Goal: Transaction & Acquisition: Obtain resource

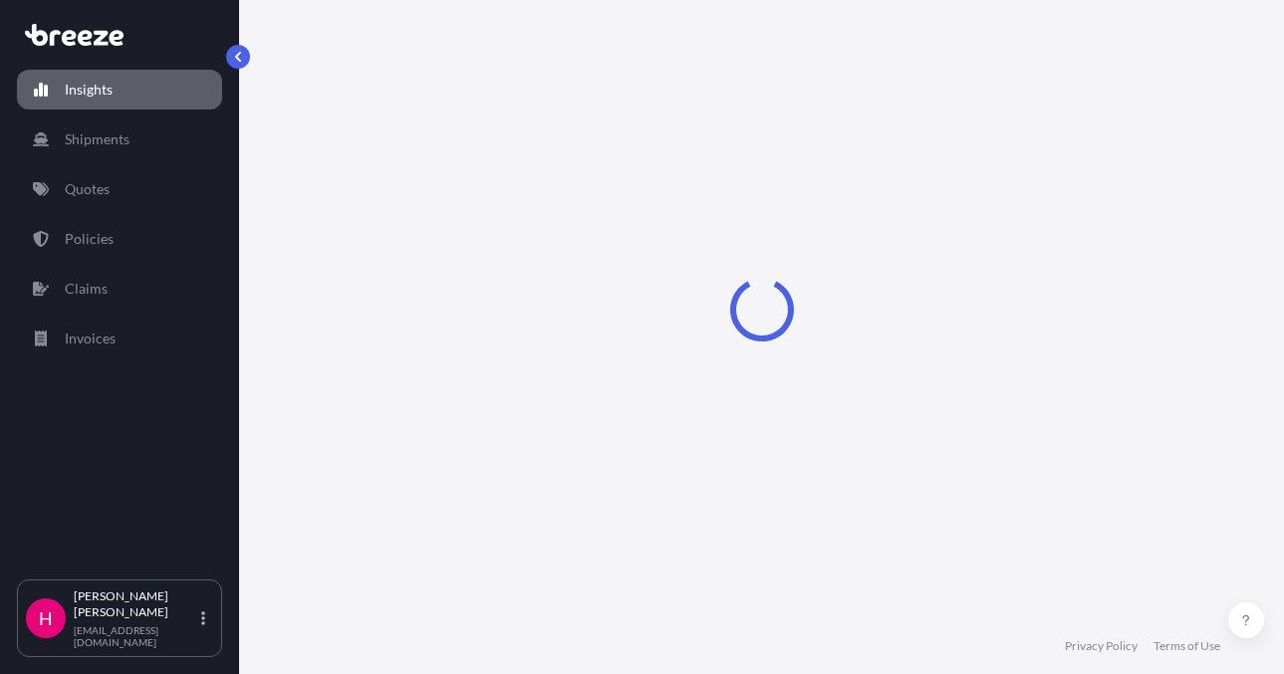
select select "2025"
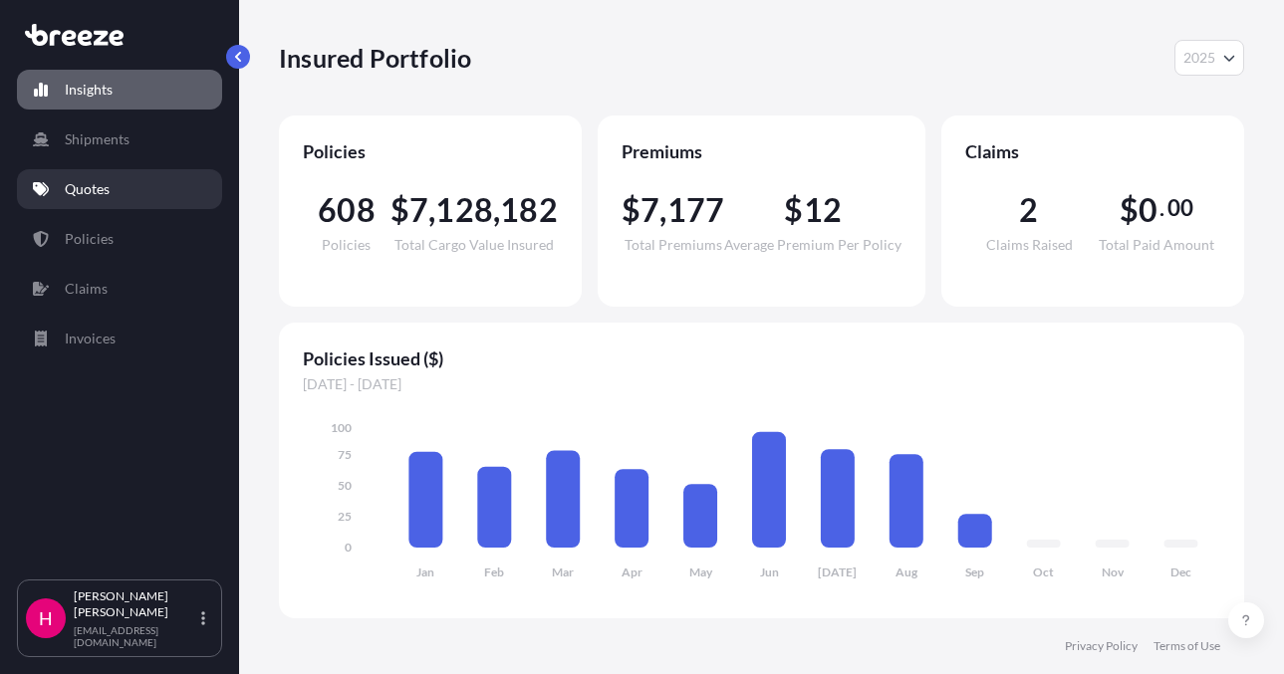
click at [111, 188] on link "Quotes" at bounding box center [119, 189] width 205 height 40
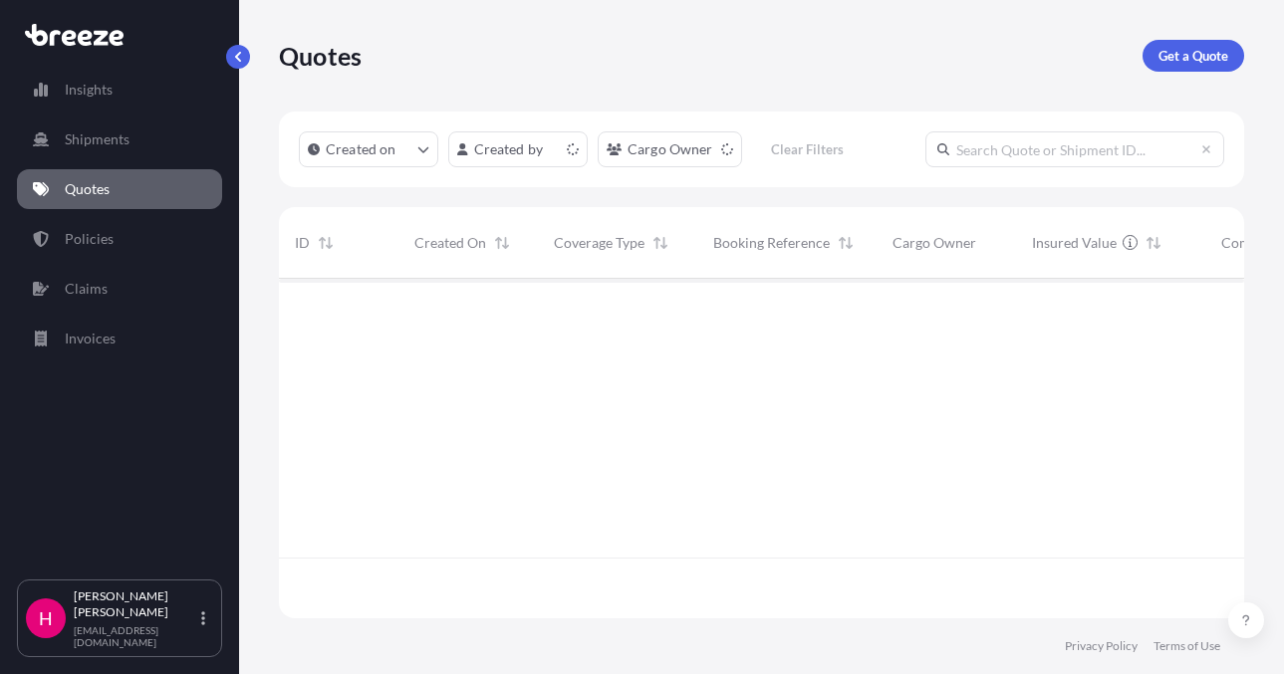
scroll to position [336, 950]
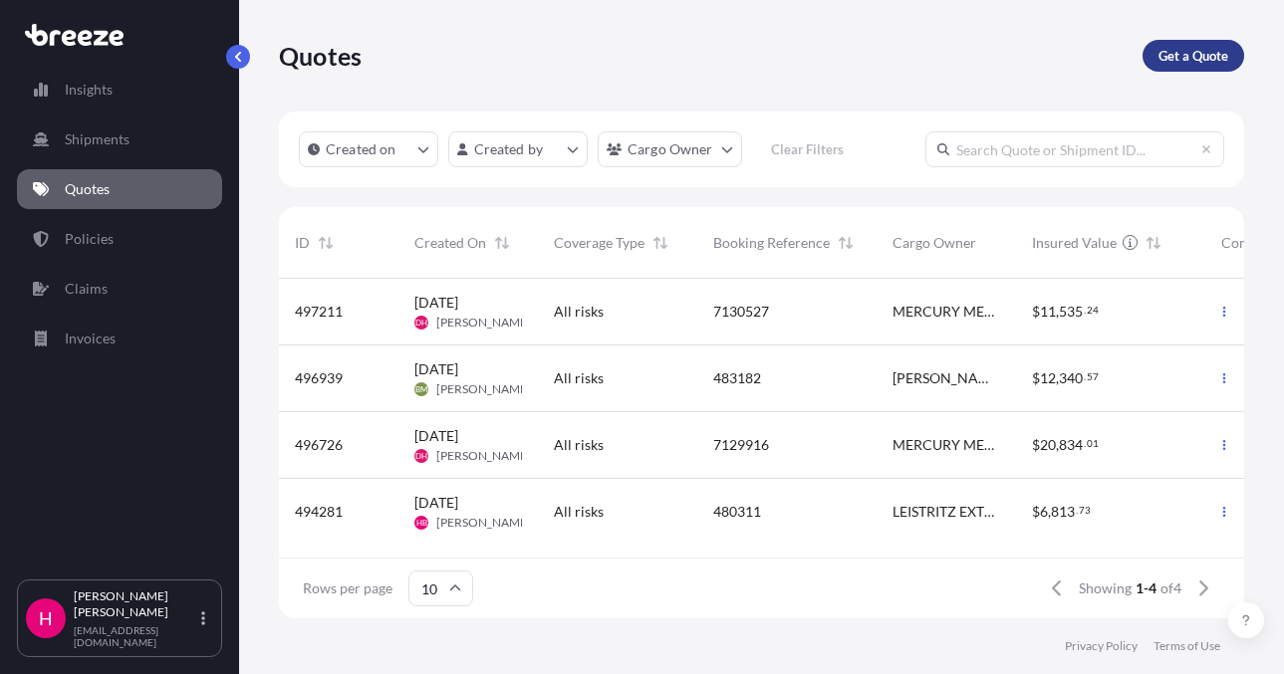
click at [1159, 54] on p "Get a Quote" at bounding box center [1194, 56] width 70 height 20
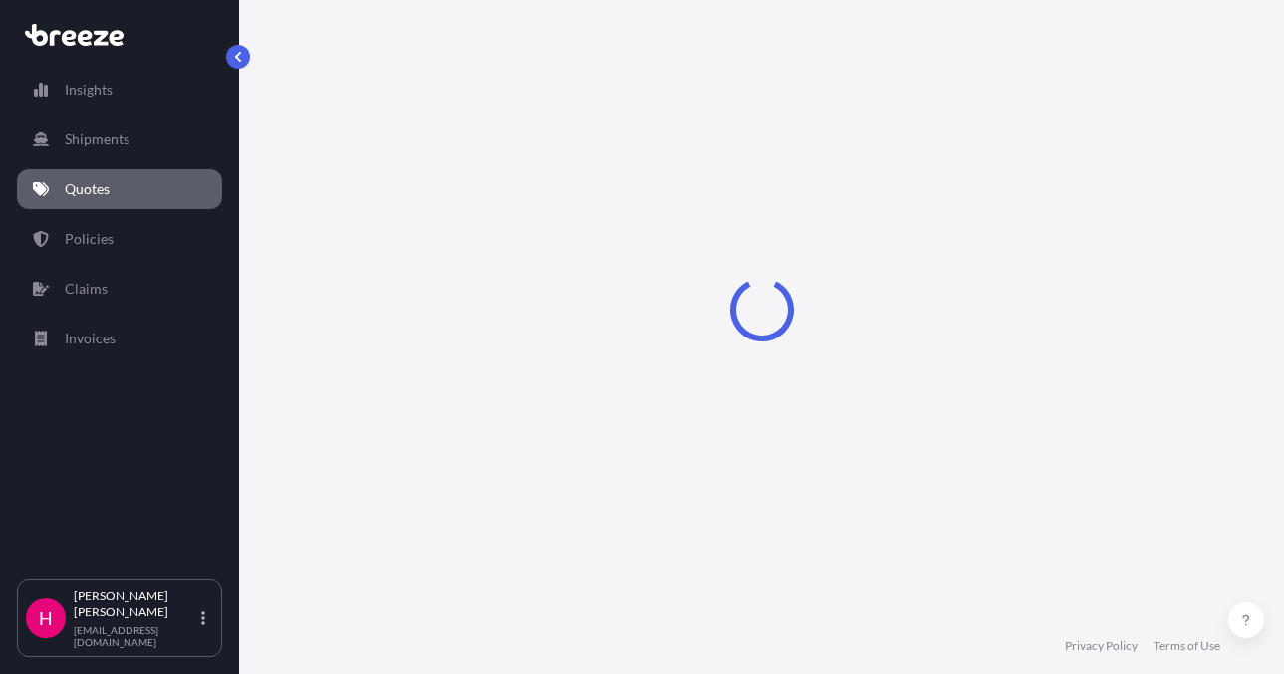
select select "Sea"
select select "1"
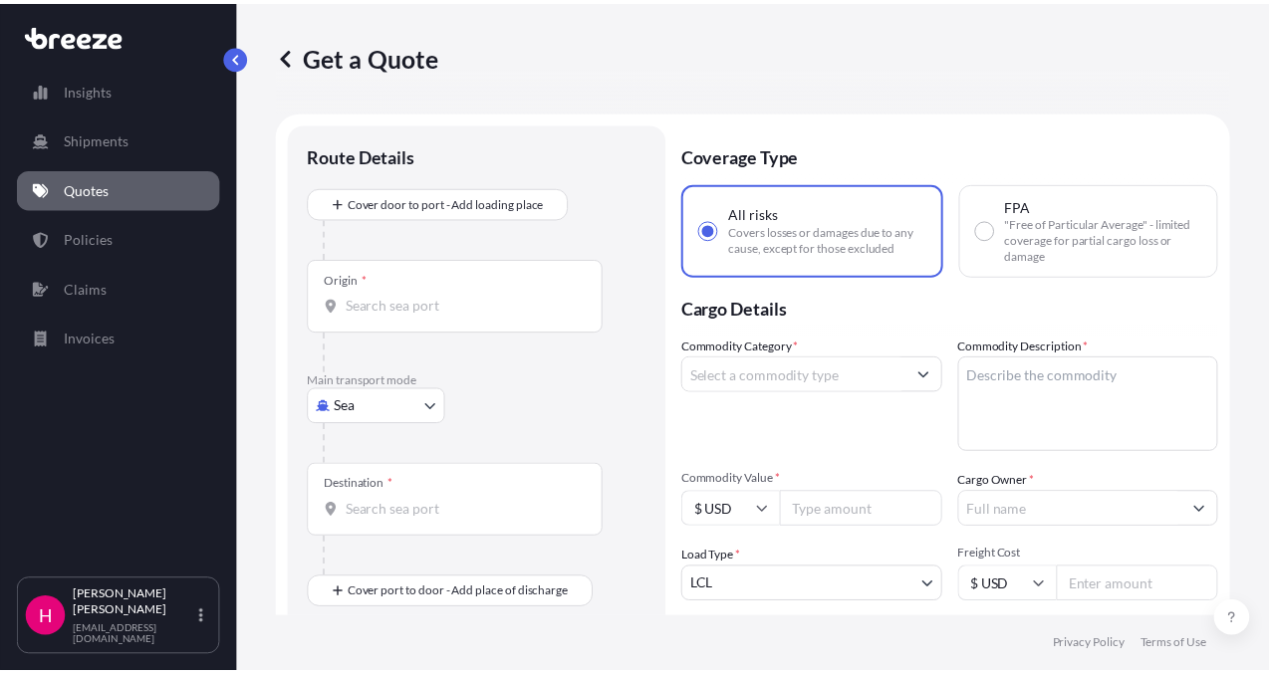
scroll to position [32, 0]
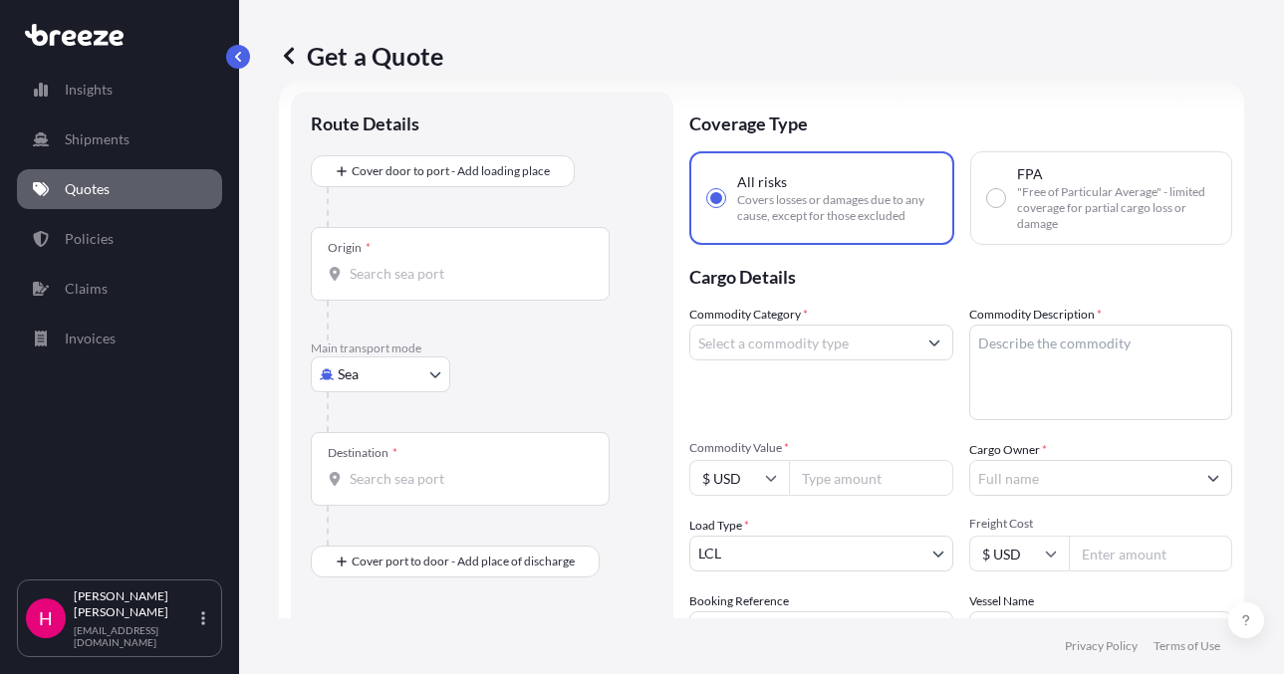
click at [394, 377] on body "Insights Shipments Quotes Policies Claims Invoices H [PERSON_NAME] [EMAIL_ADDRE…" at bounding box center [642, 337] width 1284 height 674
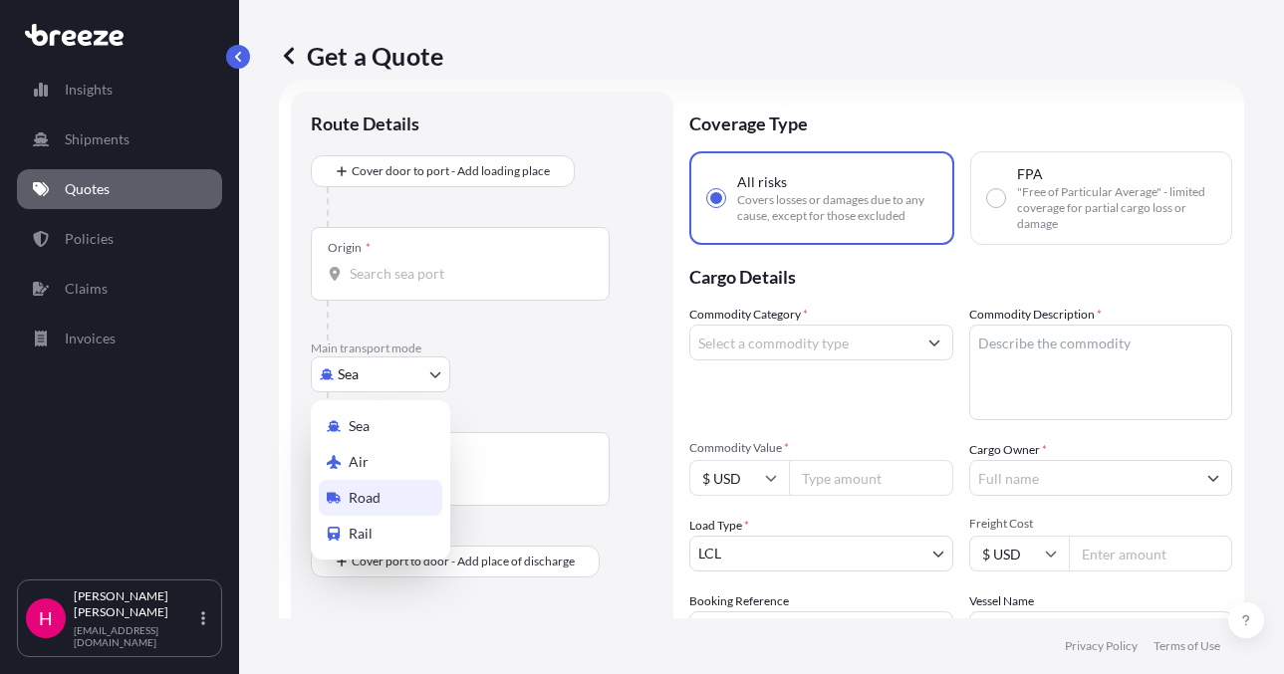
click at [407, 485] on div "Road" at bounding box center [381, 498] width 124 height 36
select select "Road"
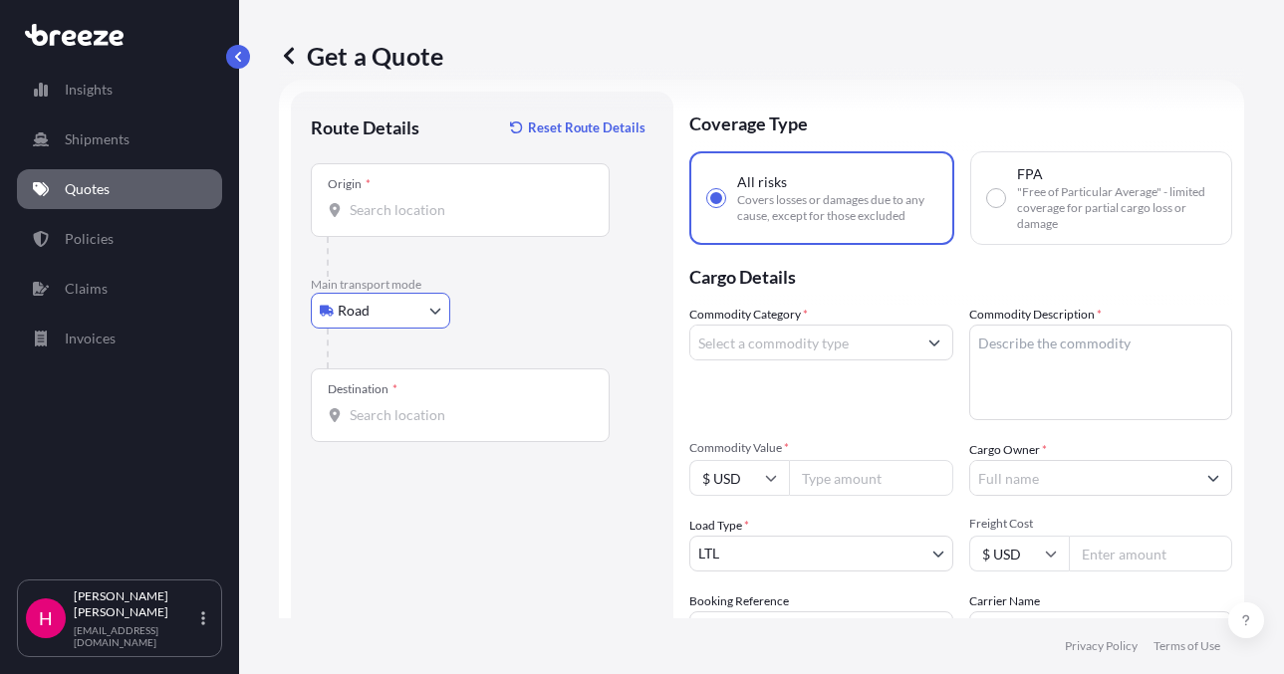
click at [590, 304] on div "Road Sea Air Road Rail" at bounding box center [482, 311] width 343 height 36
click at [491, 210] on input "Origin *" at bounding box center [467, 210] width 235 height 20
paste input "[STREET_ADDRESS][PERSON_NAME]"
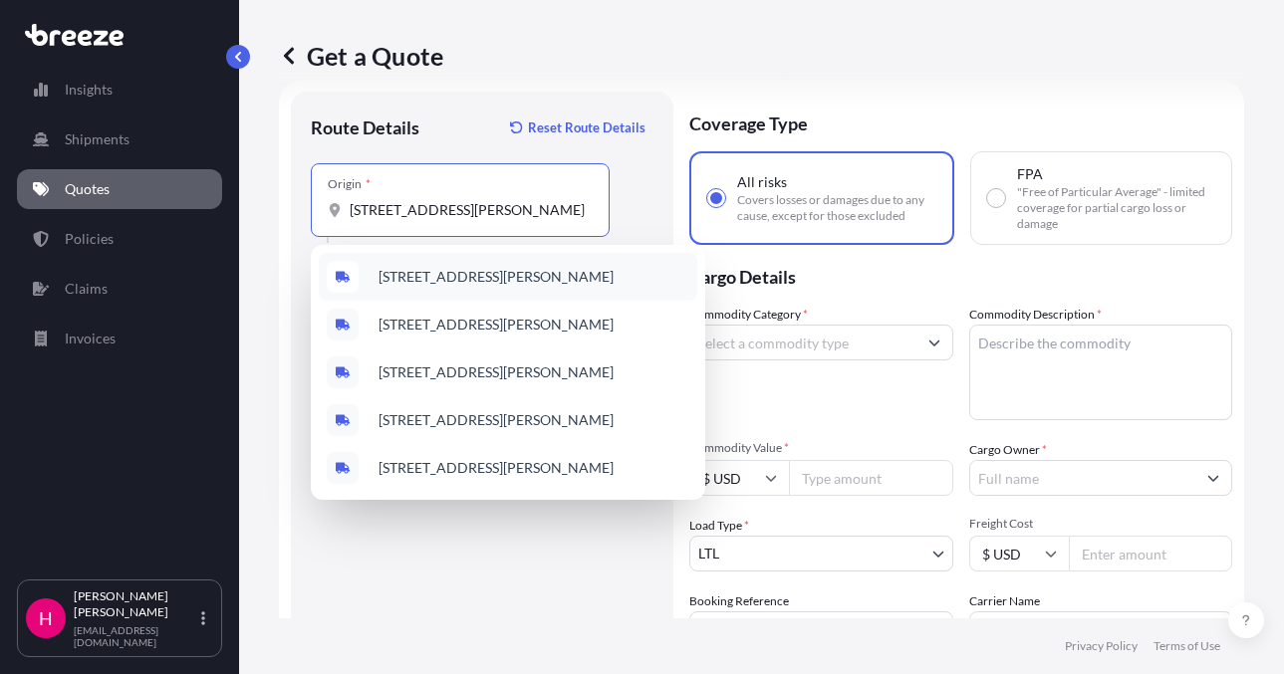
click at [479, 278] on span "[STREET_ADDRESS][PERSON_NAME]" at bounding box center [496, 277] width 235 height 20
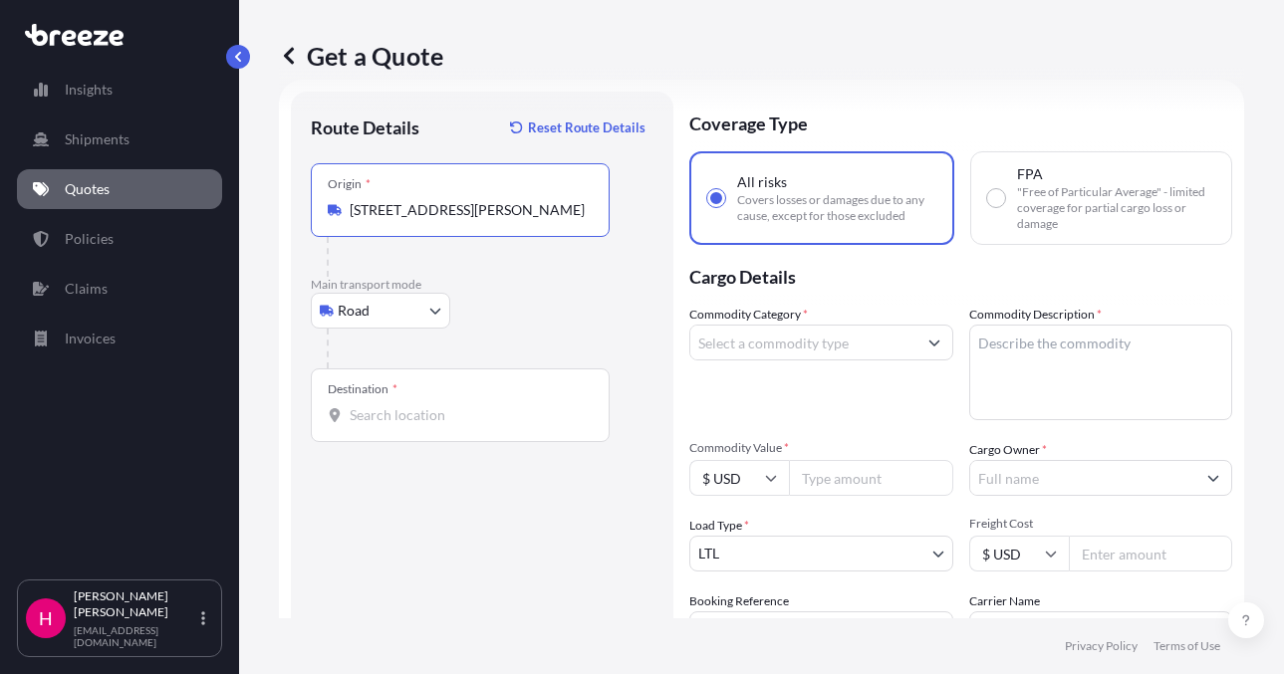
type input "[STREET_ADDRESS][PERSON_NAME]"
click at [436, 585] on div "Route Details Reset Route Details Place of loading Road Road Rail Origin * [STR…" at bounding box center [482, 455] width 343 height 687
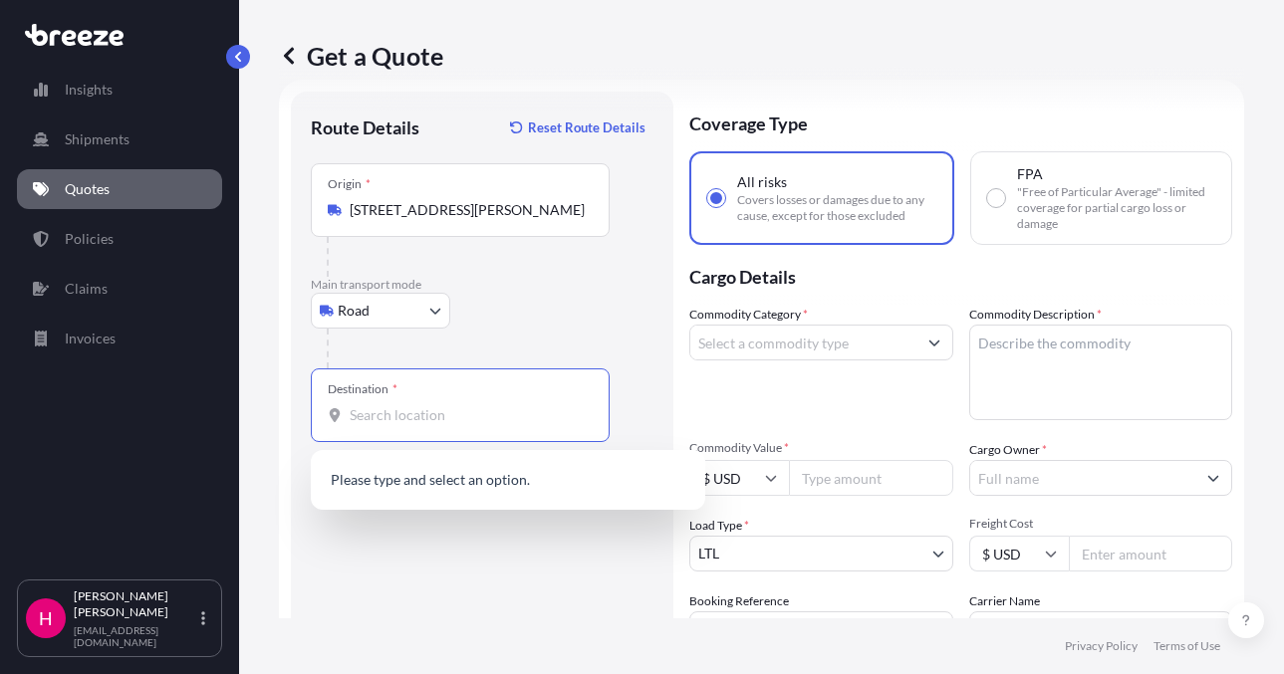
click at [393, 413] on input "Destination *" at bounding box center [467, 415] width 235 height 20
paste input "[STREET_ADDRESS]"
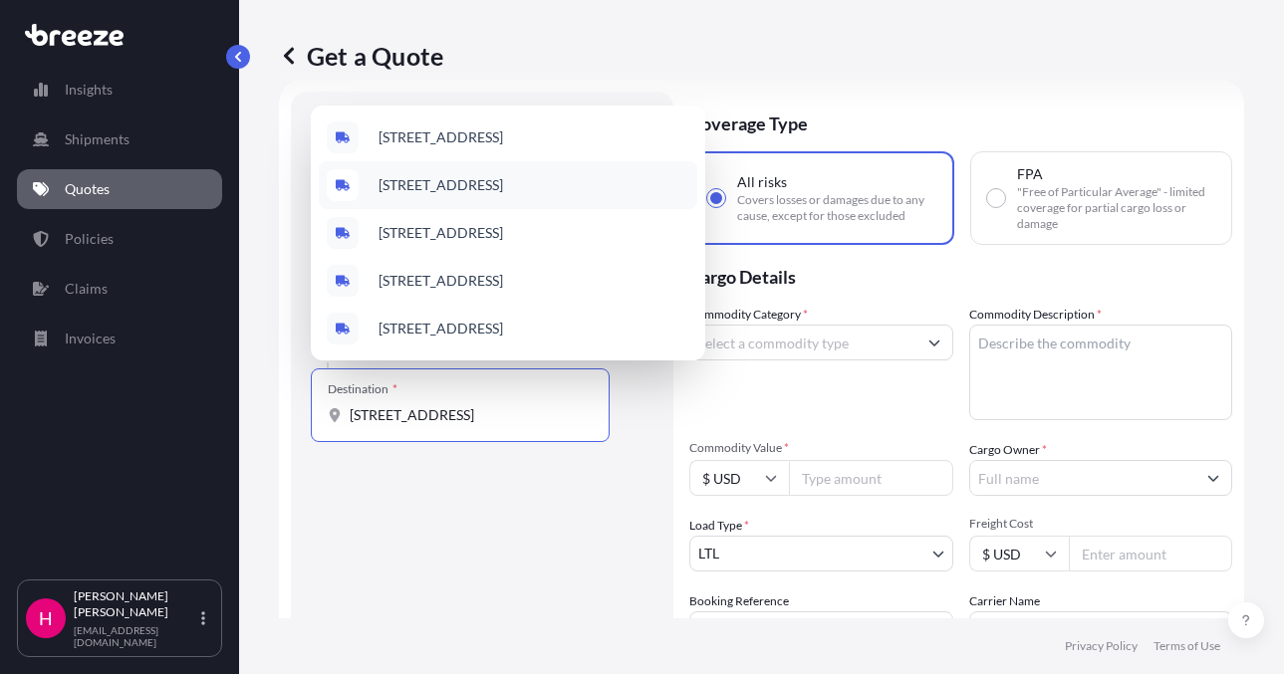
click at [503, 181] on span "[STREET_ADDRESS]" at bounding box center [441, 185] width 125 height 20
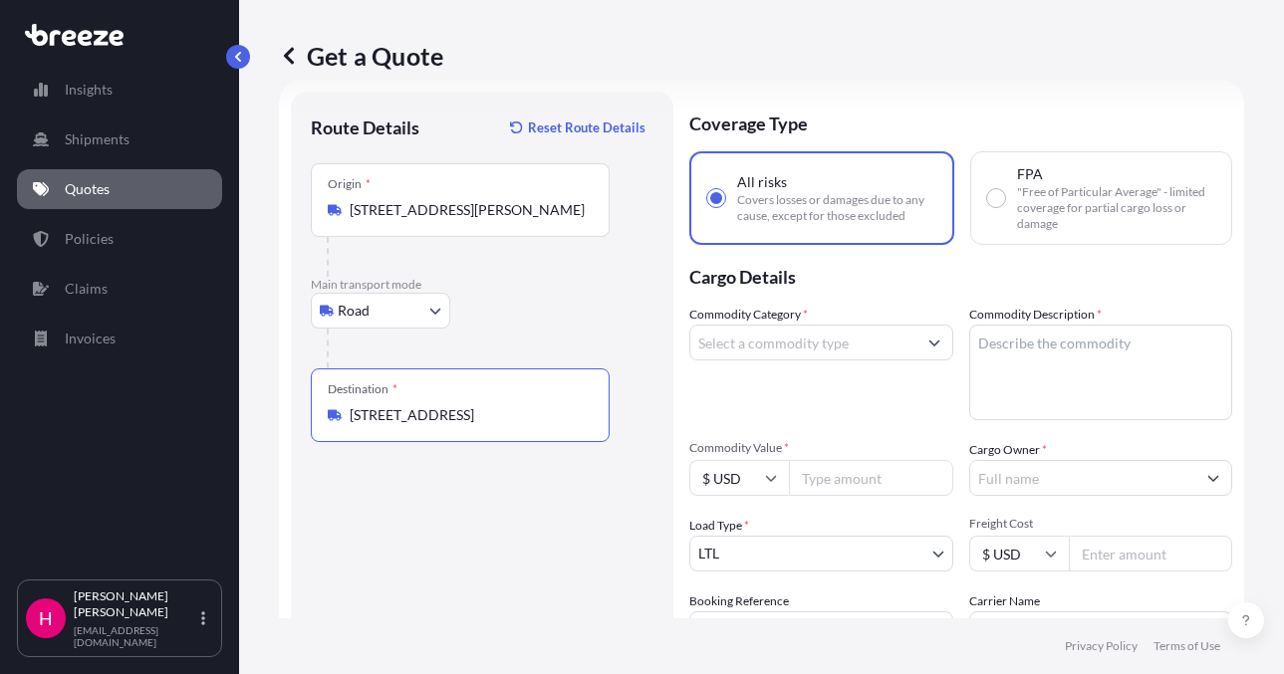
type input "[STREET_ADDRESS]"
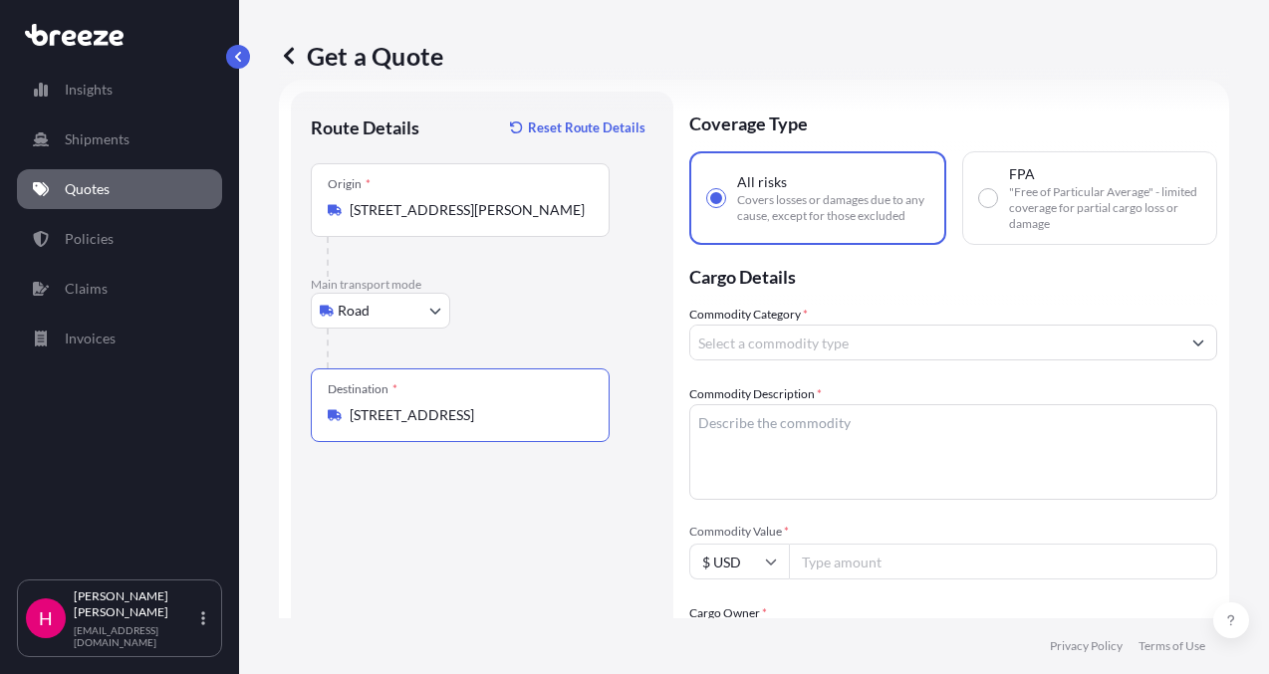
click at [752, 360] on input "Commodity Category *" at bounding box center [935, 343] width 490 height 36
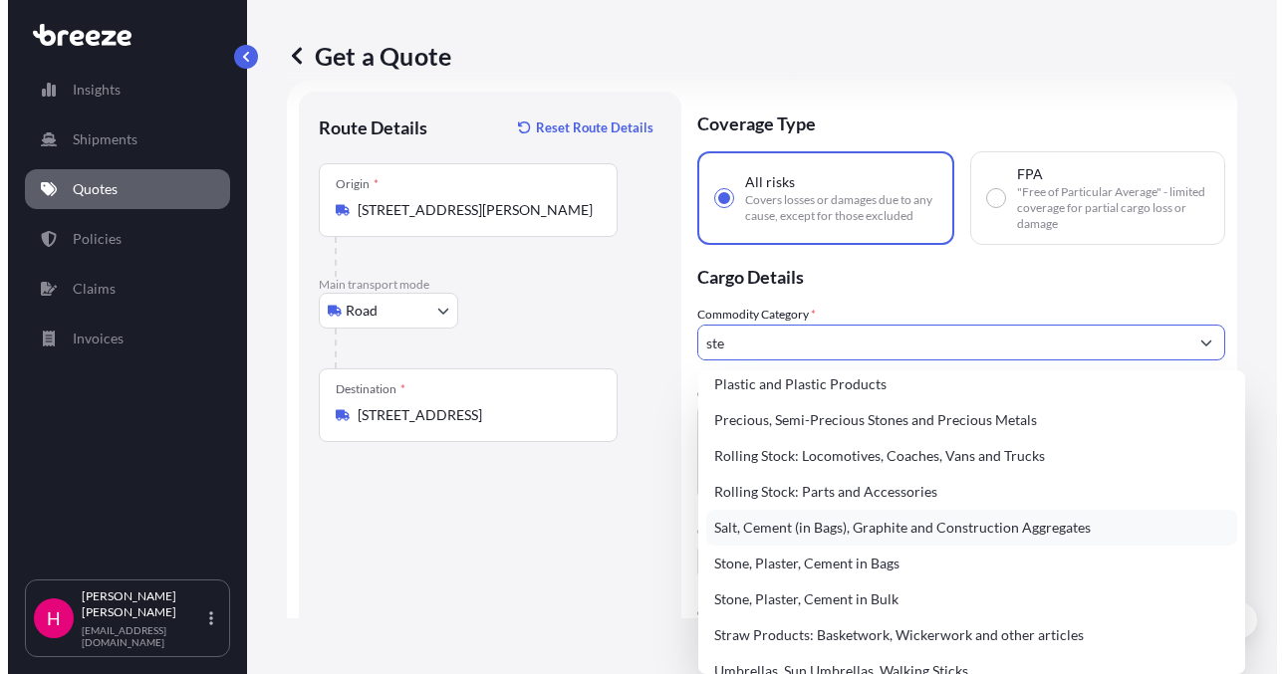
scroll to position [0, 0]
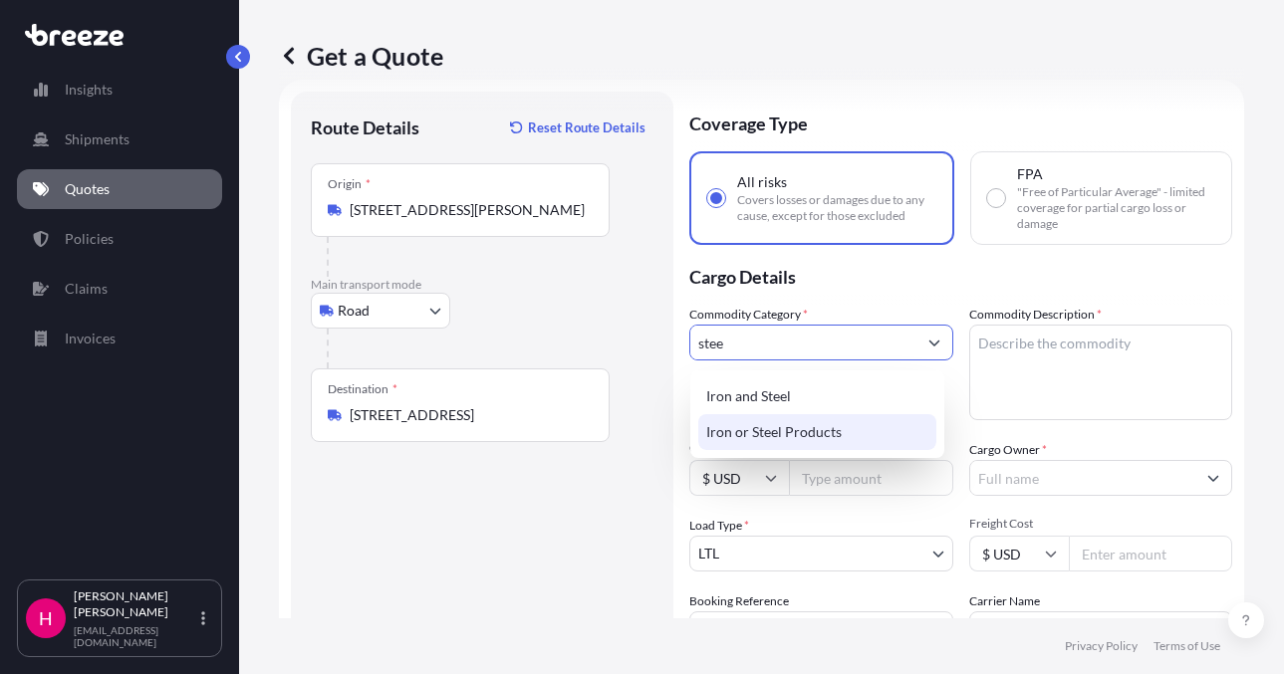
click at [806, 427] on div "Iron or Steel Products" at bounding box center [817, 432] width 238 height 36
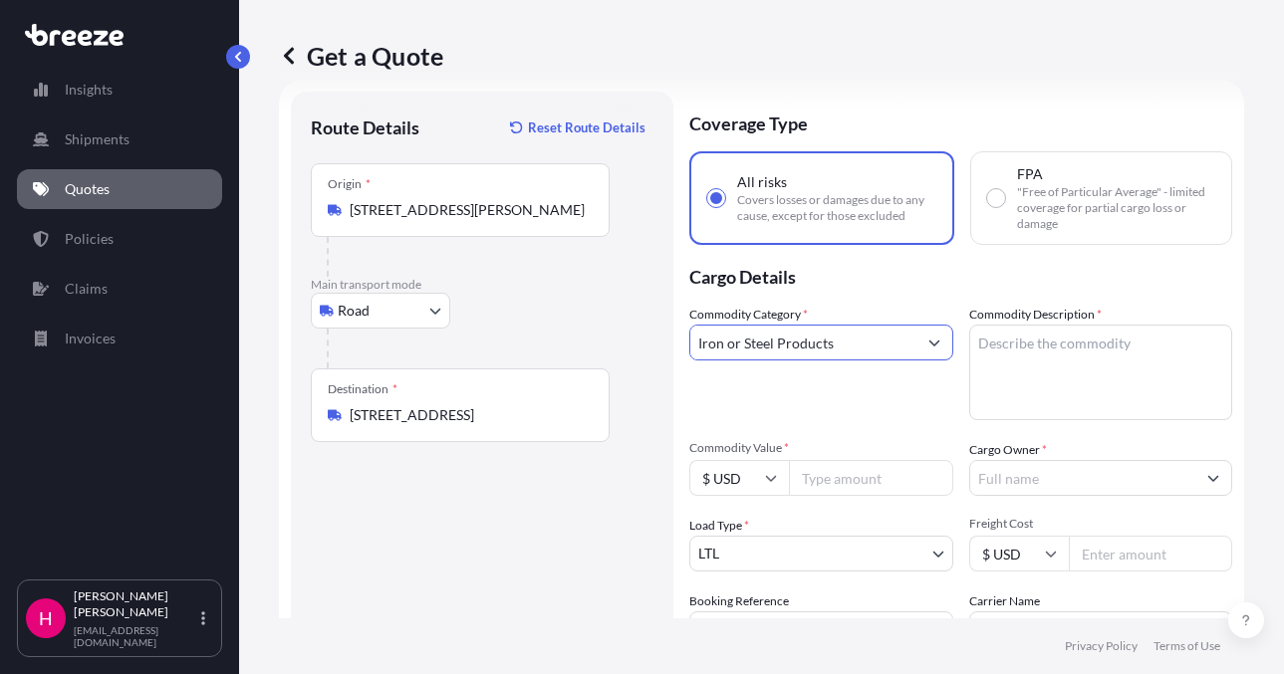
type input "Iron or Steel Products"
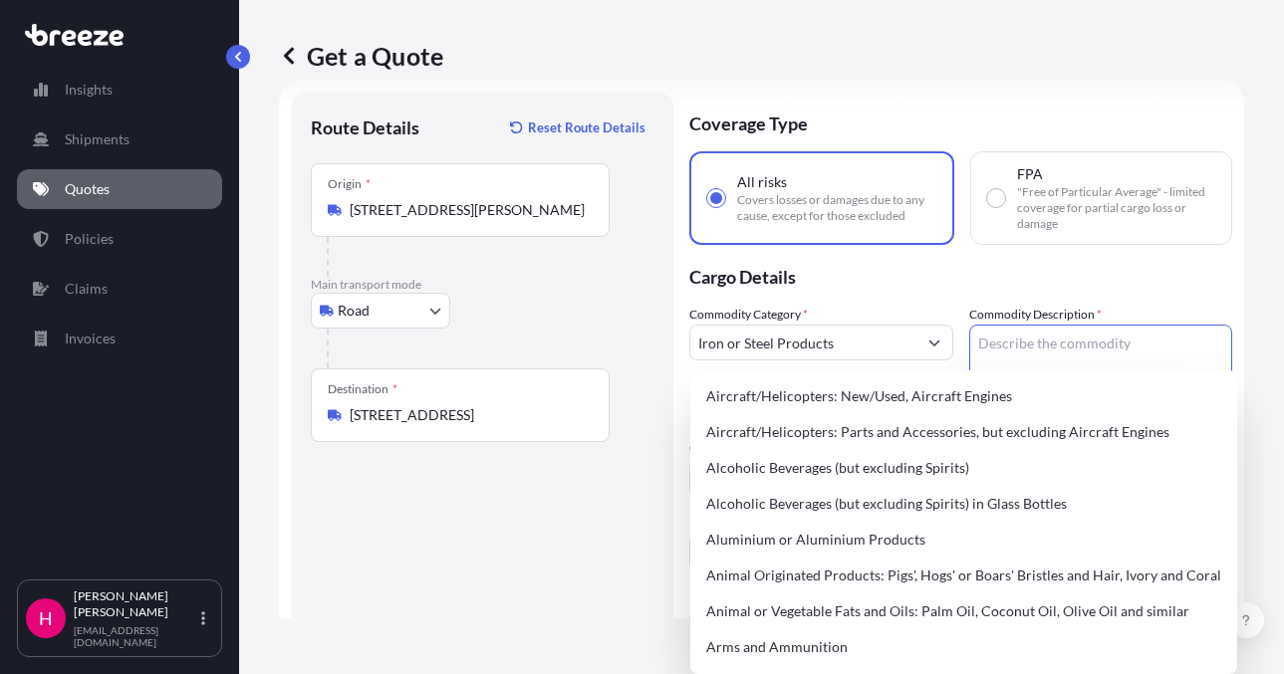
click at [1037, 347] on textarea "Commodity Description *" at bounding box center [1101, 373] width 264 height 96
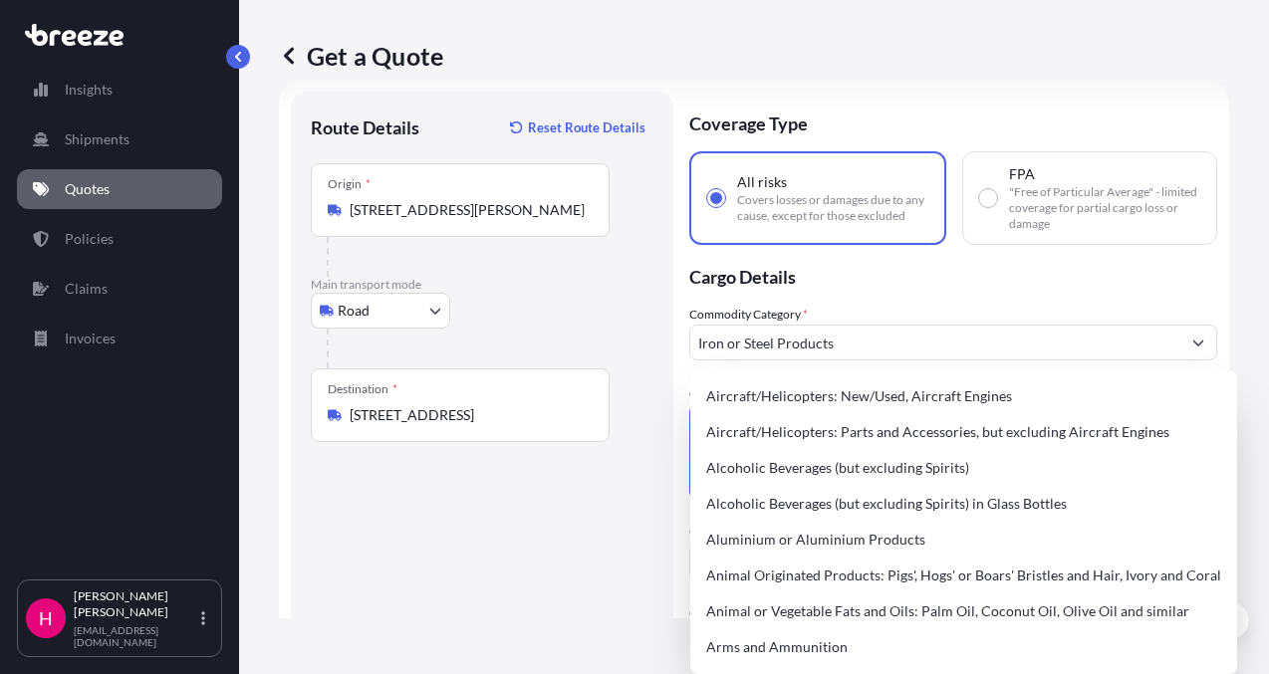
paste textarea "STEEL RING"
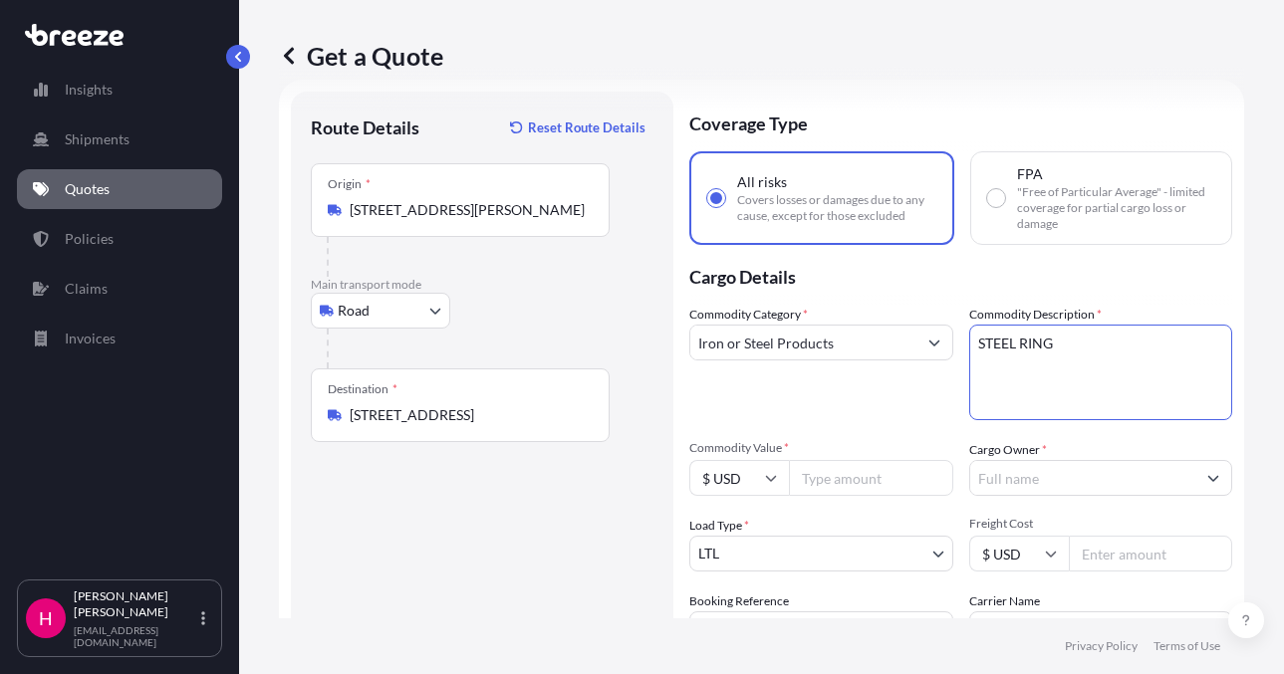
type textarea "STEEL RING"
click at [983, 288] on p "Cargo Details" at bounding box center [960, 275] width 543 height 60
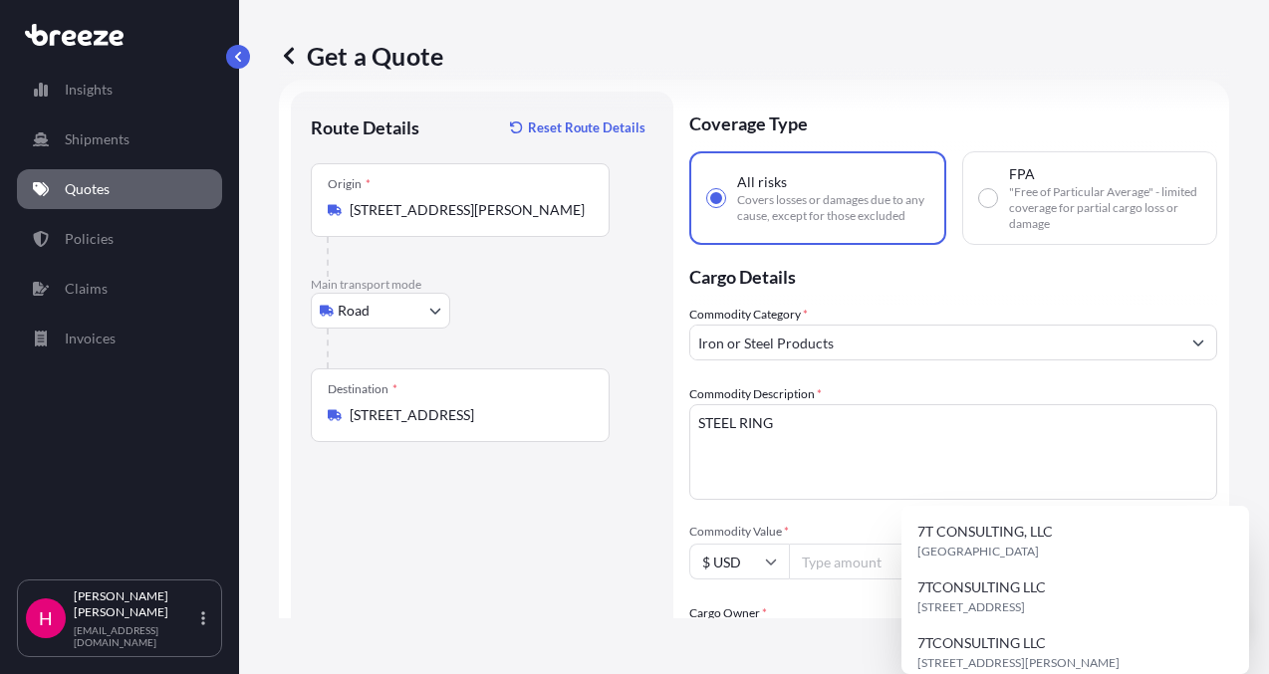
click at [1019, 624] on input "Cargo Owner *" at bounding box center [935, 642] width 490 height 36
type input "t"
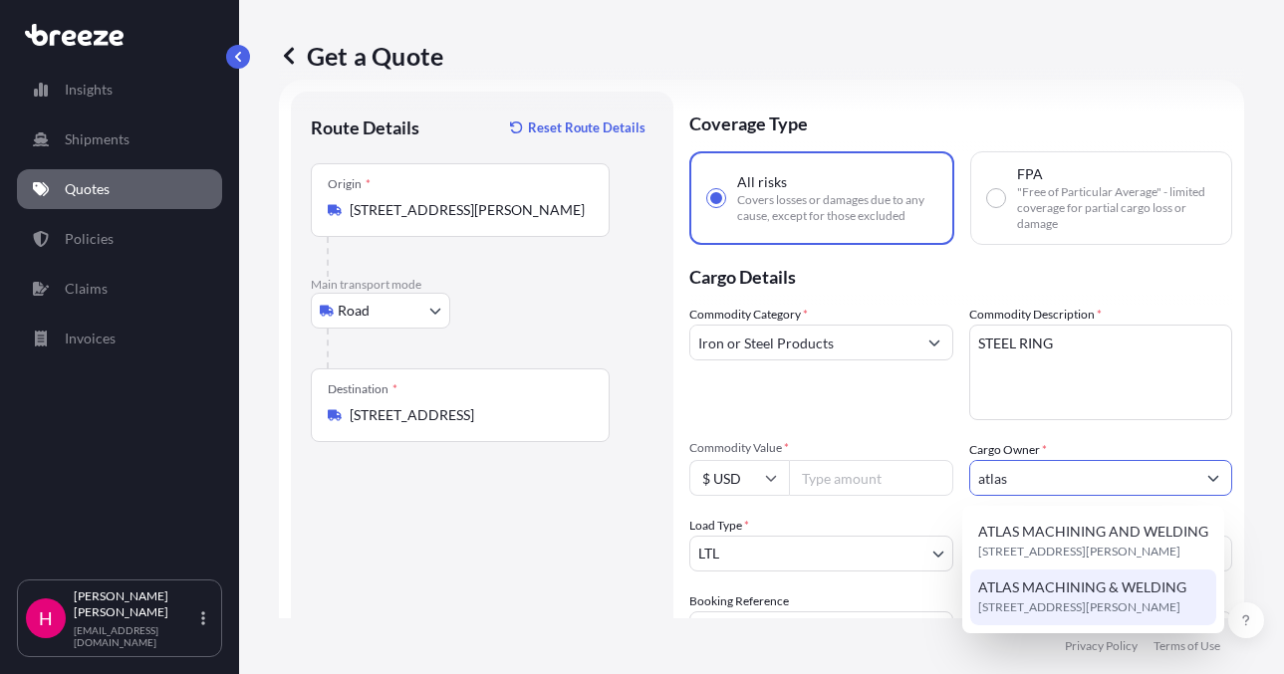
click at [1142, 598] on span "[STREET_ADDRESS][PERSON_NAME]" at bounding box center [1079, 608] width 202 height 20
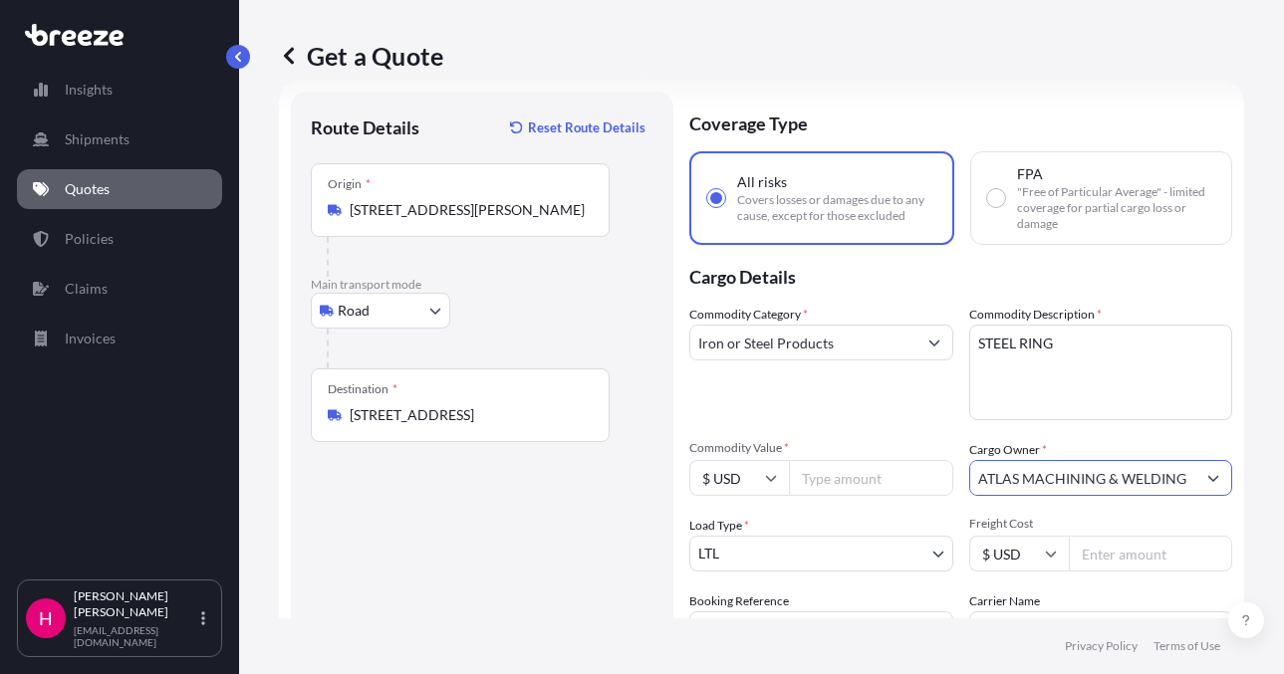
click at [1155, 479] on input "ATLAS MACHINING & WELDING" at bounding box center [1083, 478] width 226 height 36
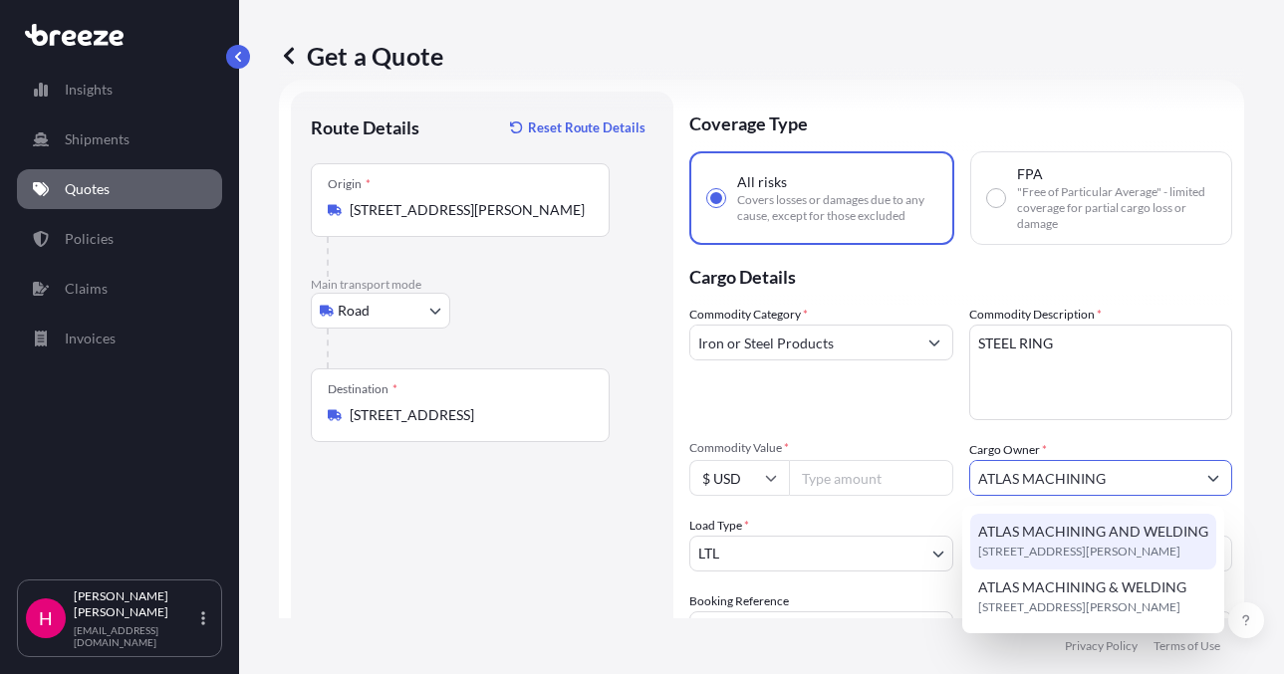
click at [1144, 537] on span "ATLAS MACHINING AND WELDING" at bounding box center [1093, 532] width 230 height 20
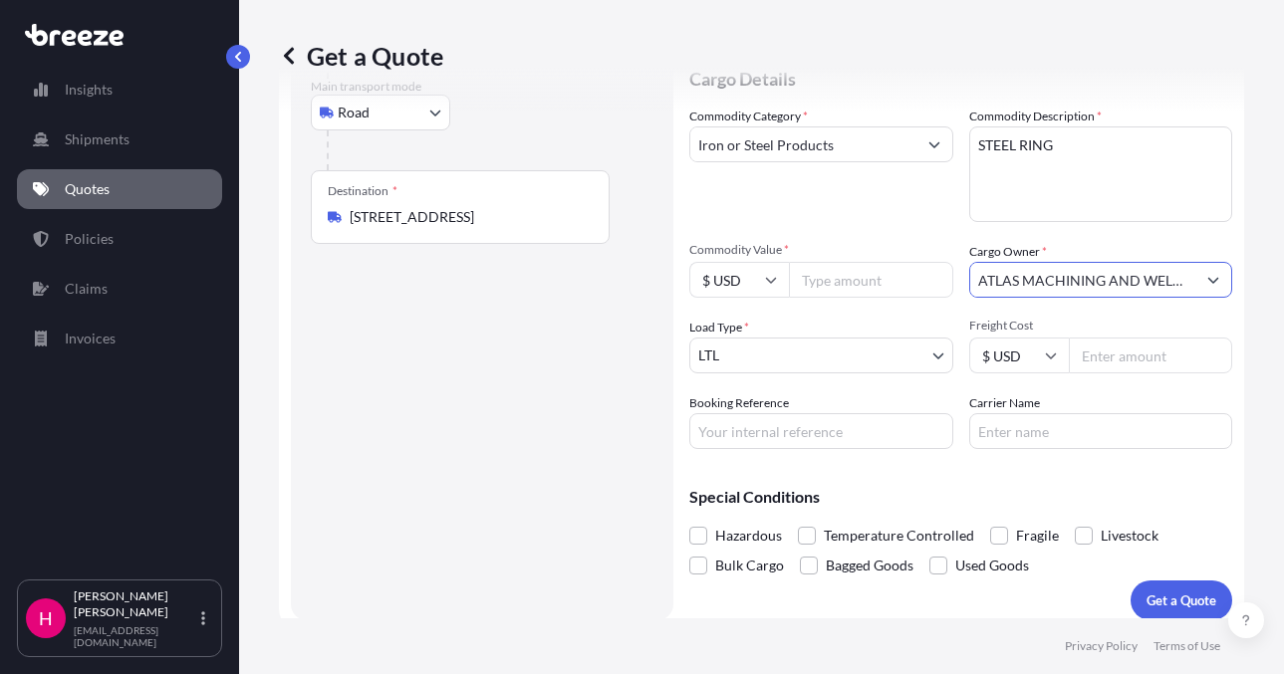
scroll to position [231, 0]
type input "ATLAS MACHINING AND WELDING"
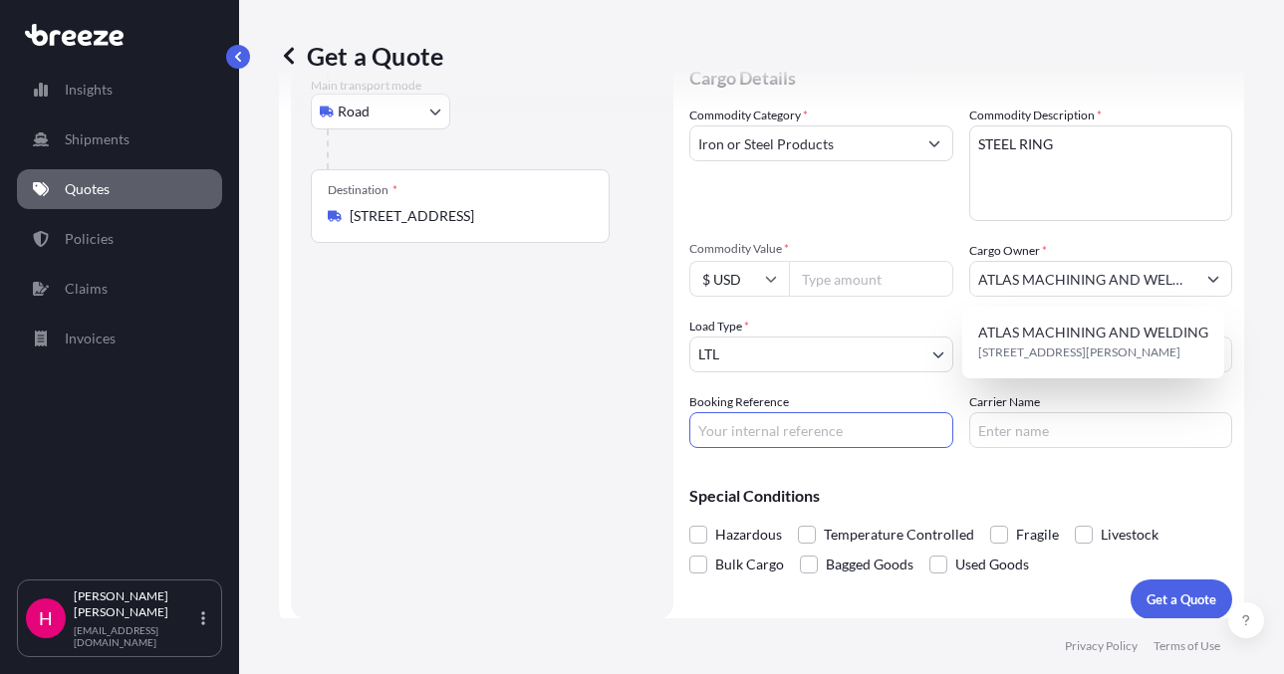
click at [818, 432] on input "Booking Reference" at bounding box center [821, 430] width 264 height 36
paste input "485166"
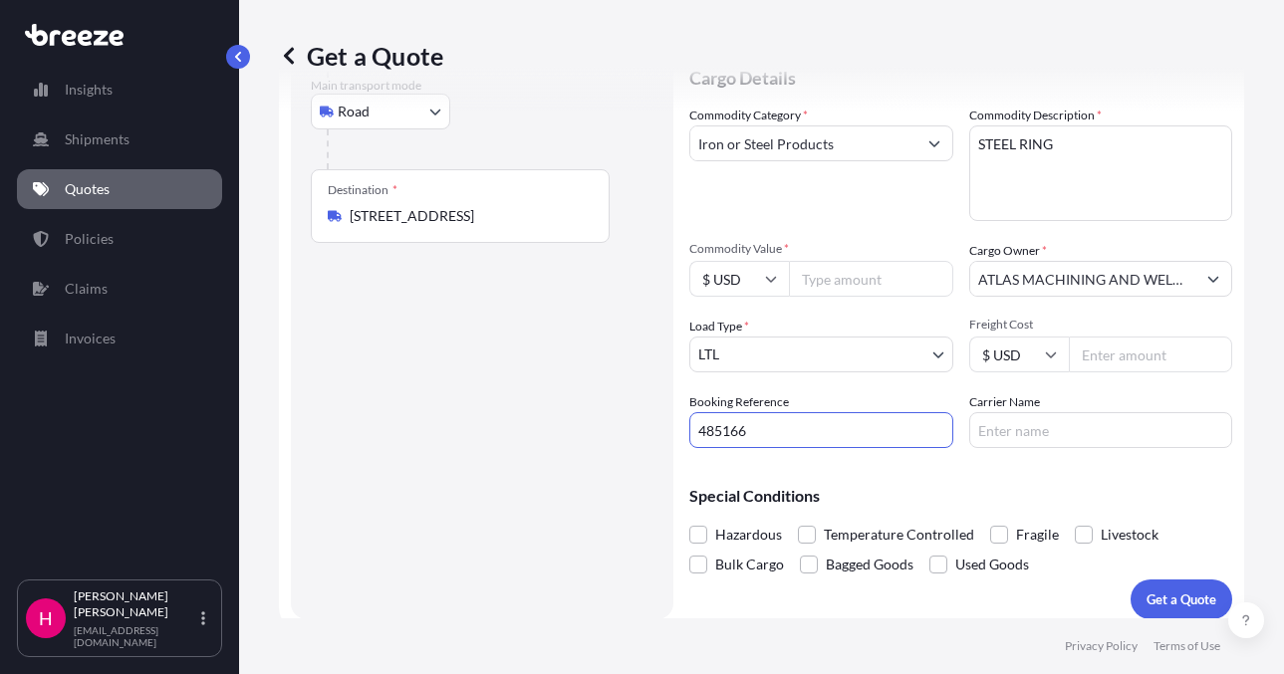
type input "485166"
click at [441, 470] on div "Route Details Reset Route Details Place of loading Road Road Rail Origin * [STR…" at bounding box center [482, 255] width 343 height 687
click at [1031, 431] on input "Carrier Name" at bounding box center [1101, 430] width 264 height 36
type input "[PERSON_NAME] Express"
click at [504, 474] on div "Route Details Reset Route Details Place of loading Road Road Rail Origin * [STR…" at bounding box center [482, 255] width 343 height 687
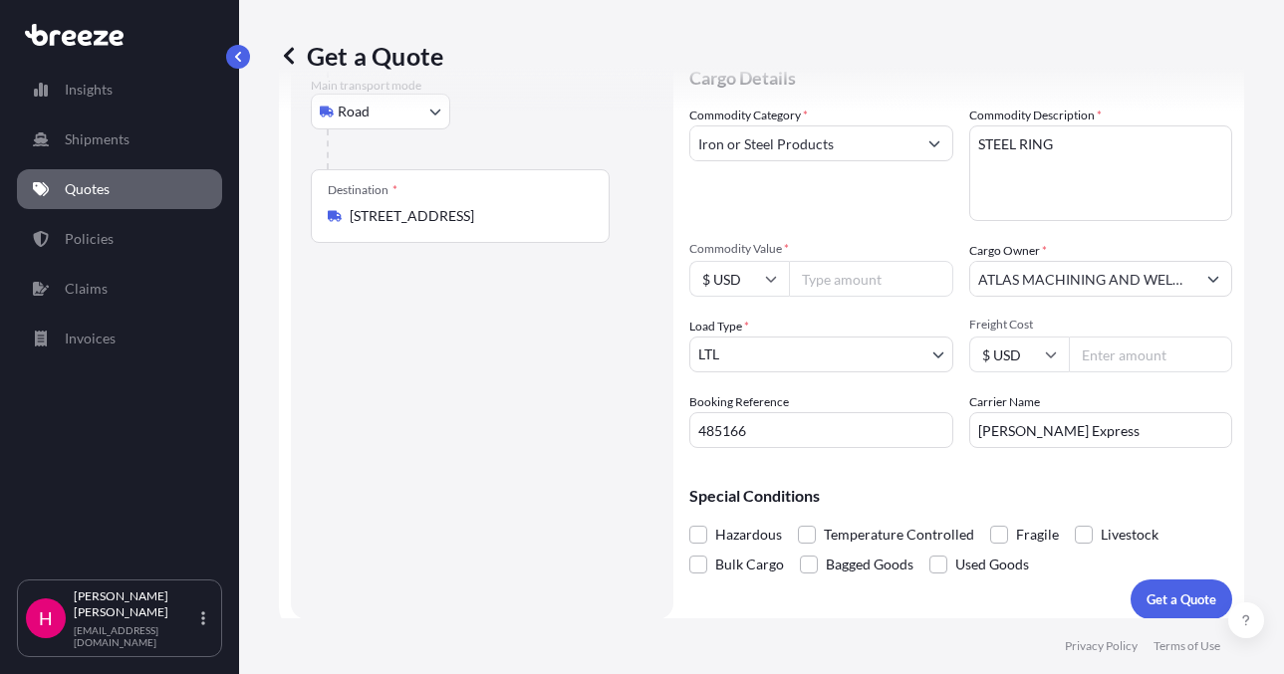
click at [892, 290] on input "Commodity Value *" at bounding box center [871, 279] width 164 height 36
type input "8455.12"
click at [511, 389] on div "Route Details Reset Route Details Place of loading Road Road Rail Origin * [STR…" at bounding box center [482, 255] width 343 height 687
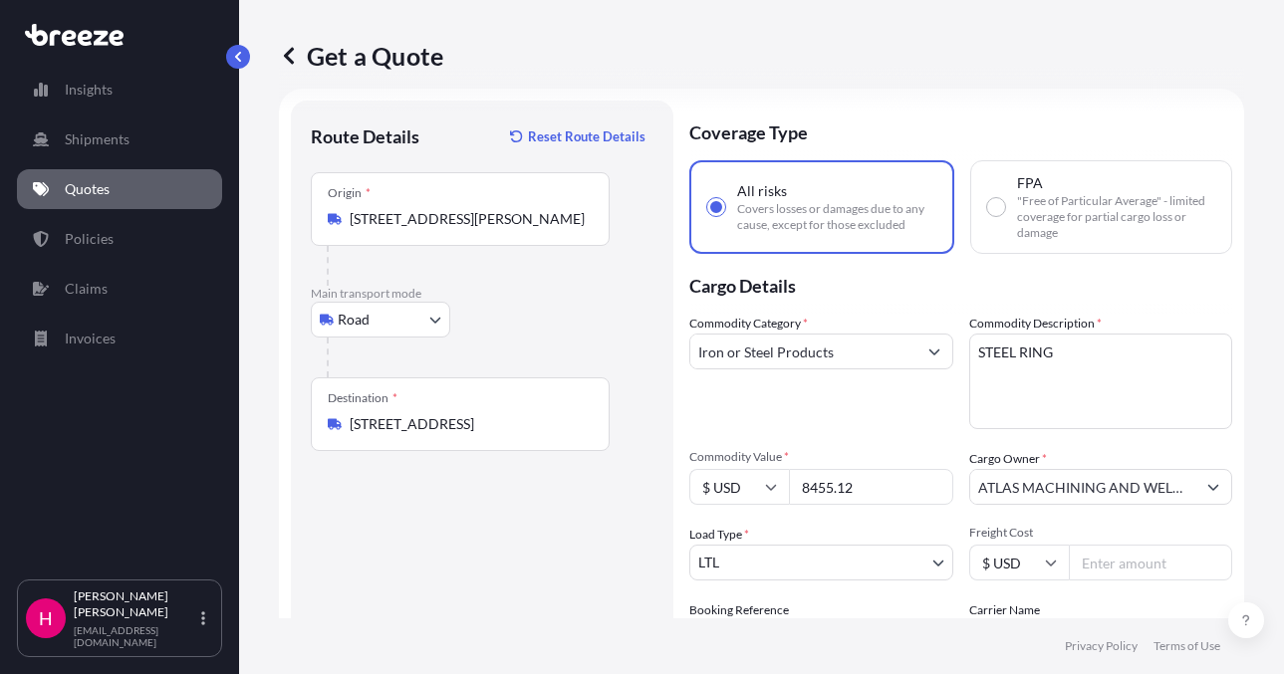
scroll to position [0, 0]
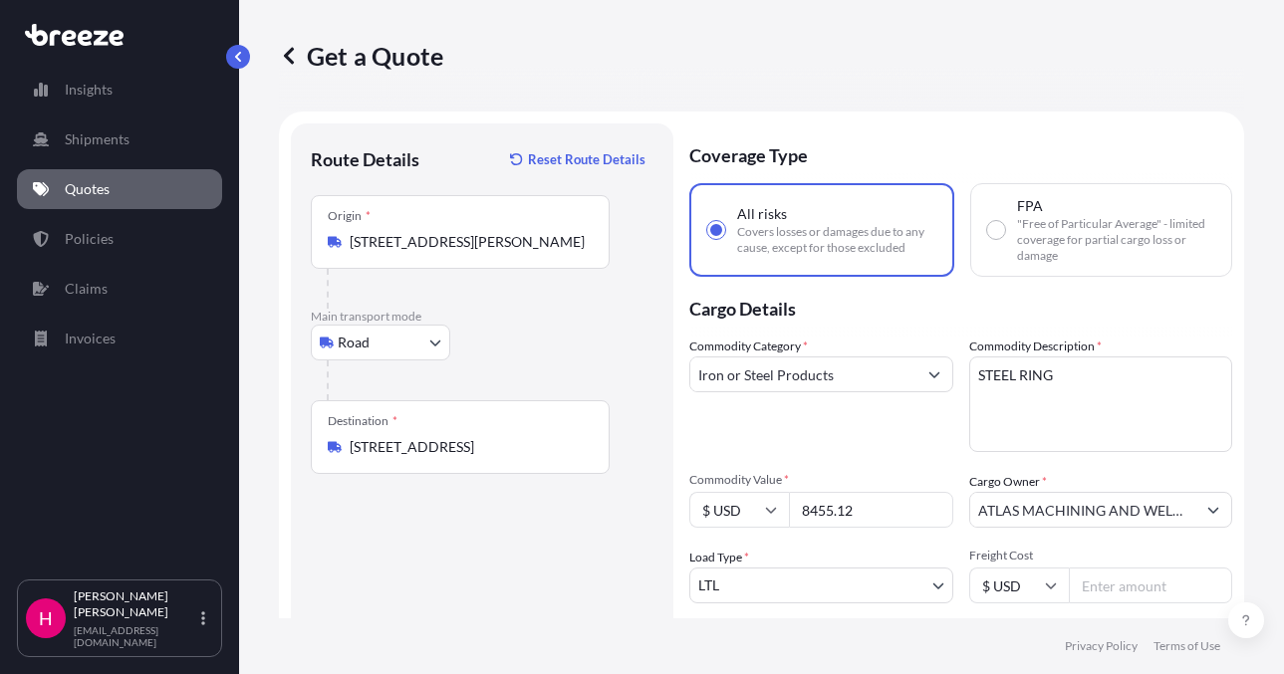
click at [1255, 519] on div "Get a Quote Route Details Reset Route Details Place of loading Road Road Rail O…" at bounding box center [761, 309] width 1045 height 619
click at [1250, 489] on div "Get a Quote Route Details Reset Route Details Place of loading Road Road Rail O…" at bounding box center [761, 309] width 1045 height 619
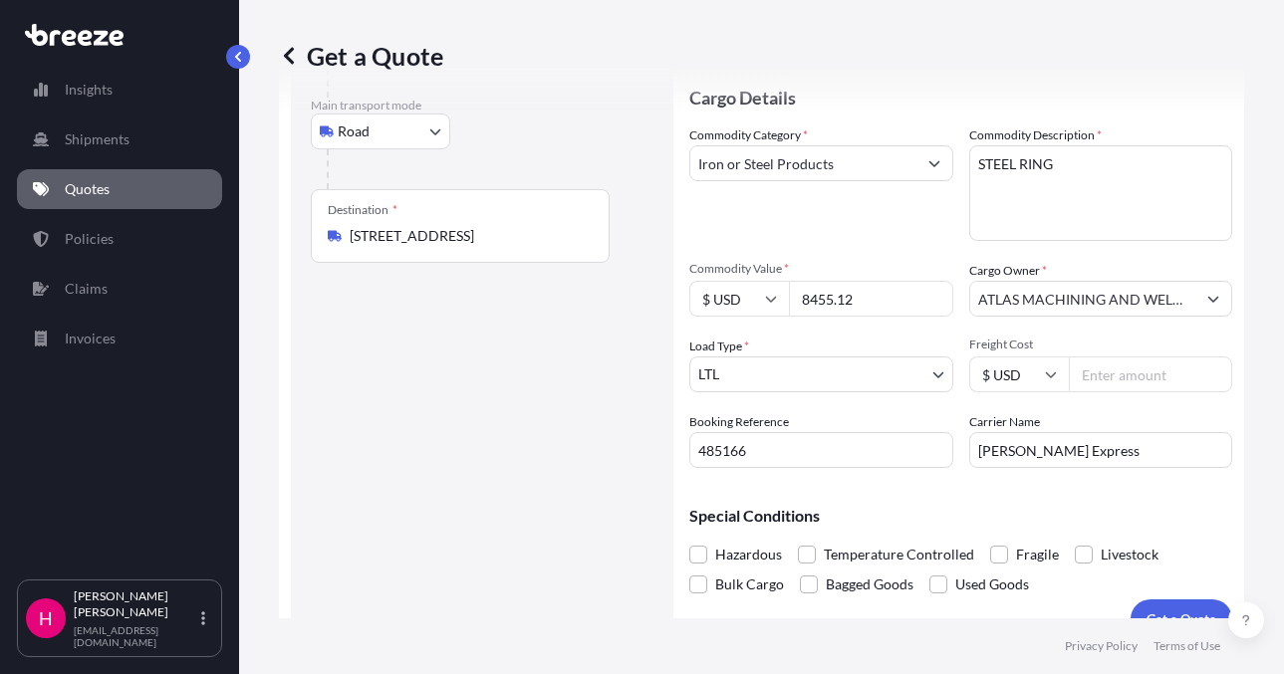
scroll to position [246, 0]
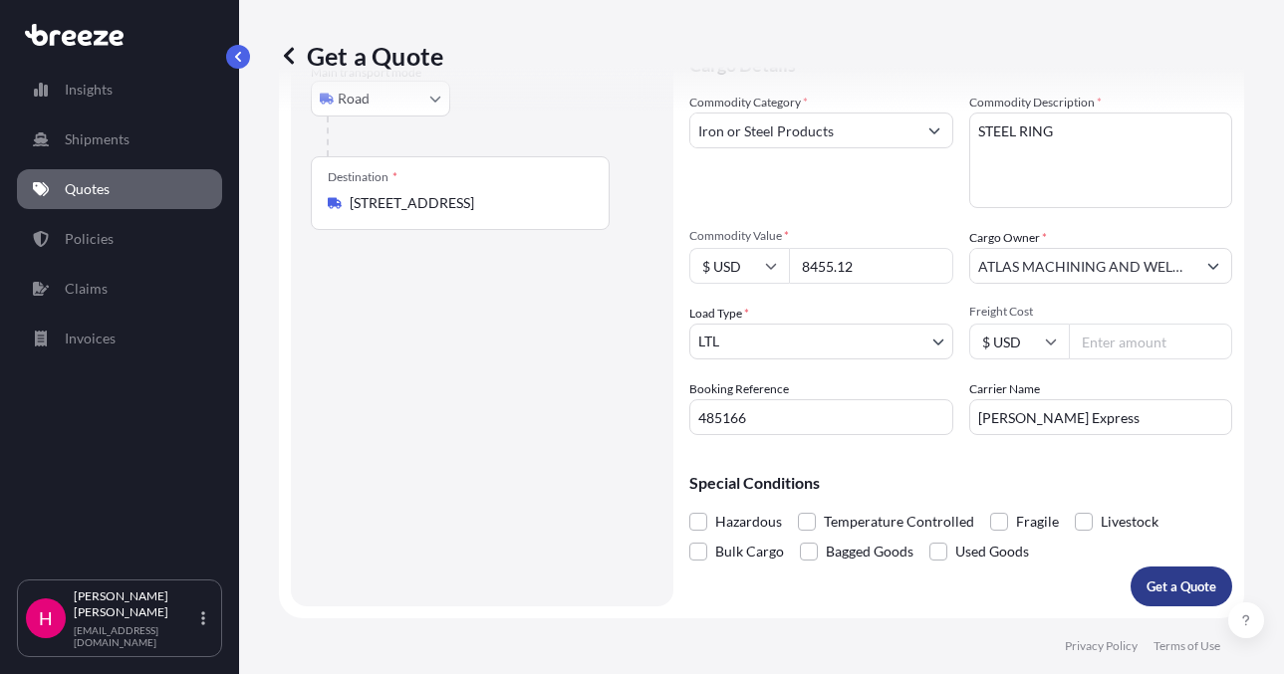
click at [1147, 580] on p "Get a Quote" at bounding box center [1182, 587] width 70 height 20
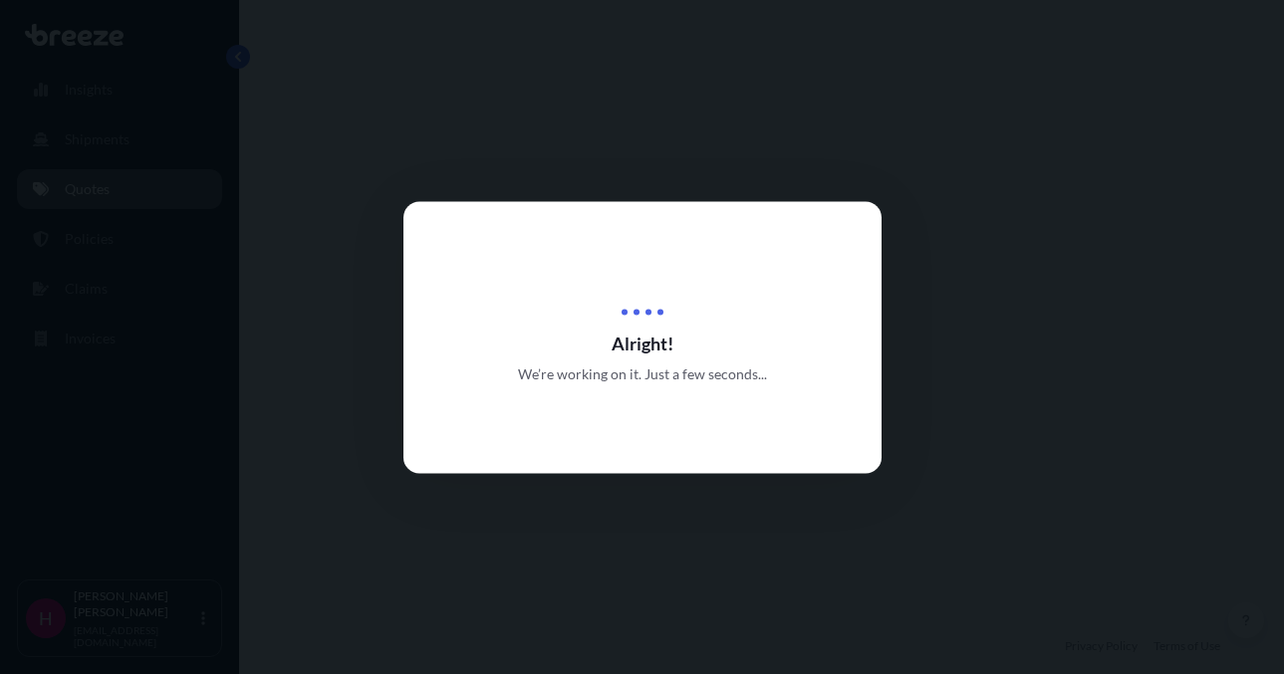
select select "Road"
select select "1"
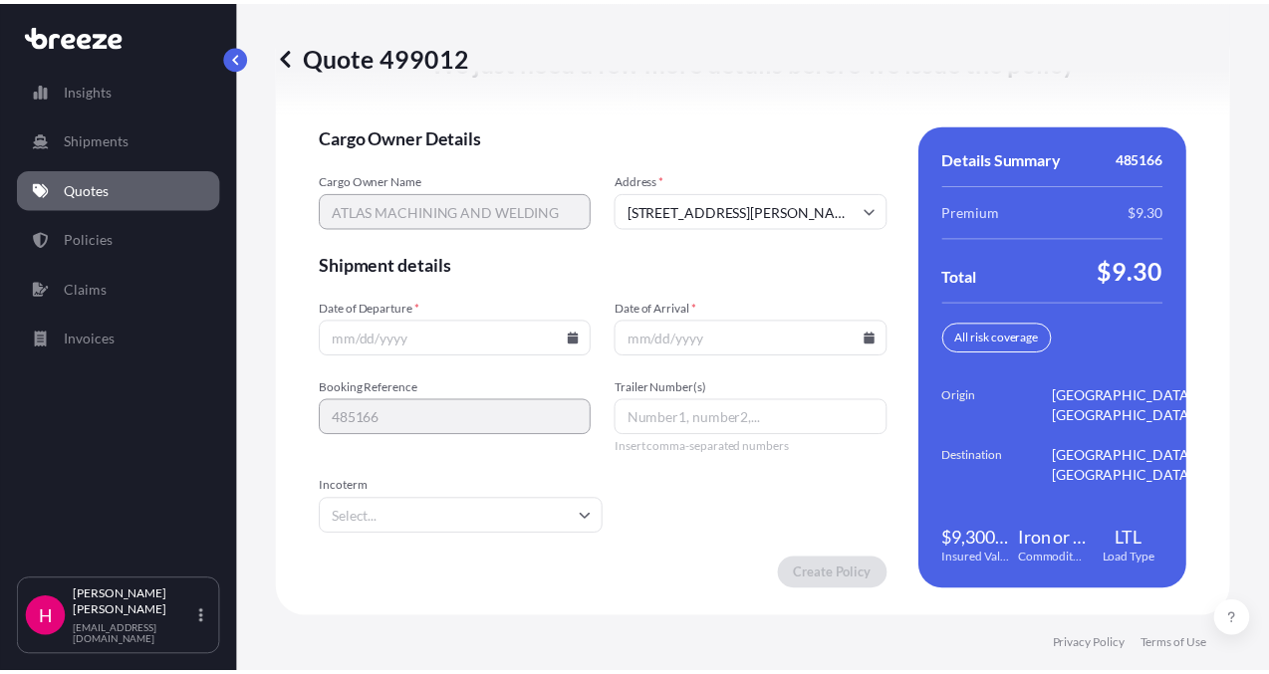
scroll to position [3073, 0]
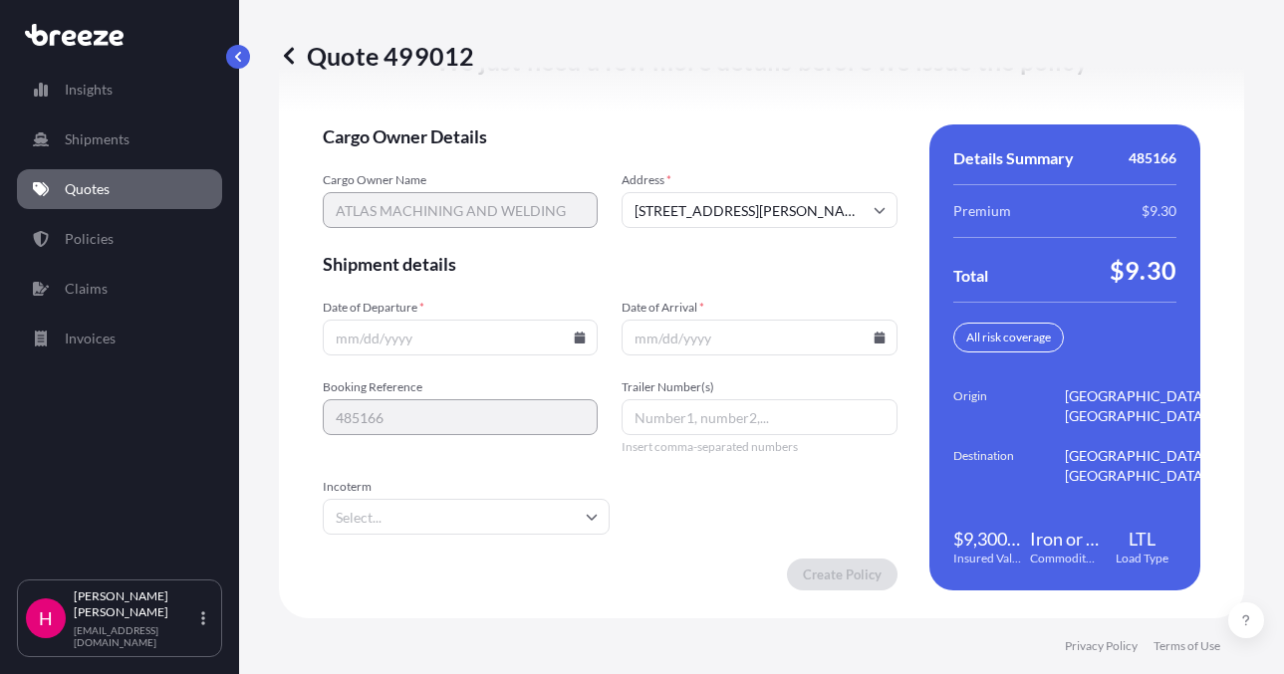
drag, startPoint x: 568, startPoint y: 343, endPoint x: 559, endPoint y: 333, distance: 13.4
click at [568, 343] on input "Date of Departure *" at bounding box center [460, 338] width 275 height 36
click at [575, 335] on icon at bounding box center [580, 338] width 11 height 12
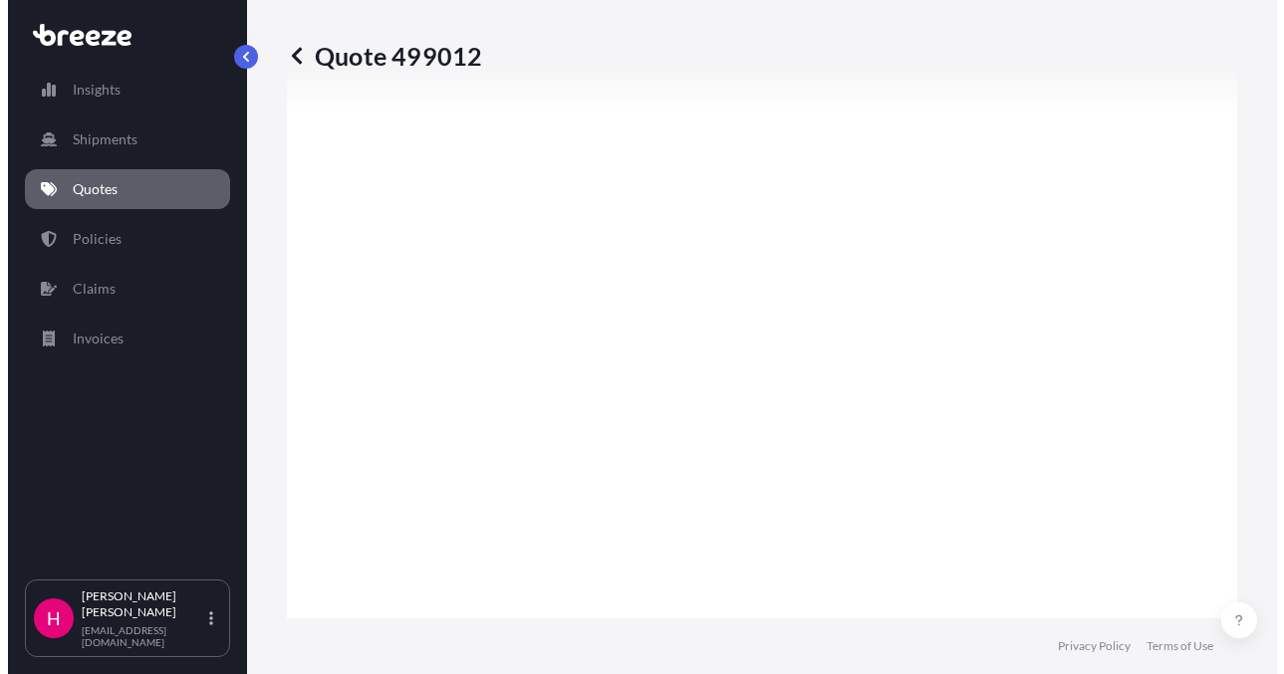
scroll to position [3101, 0]
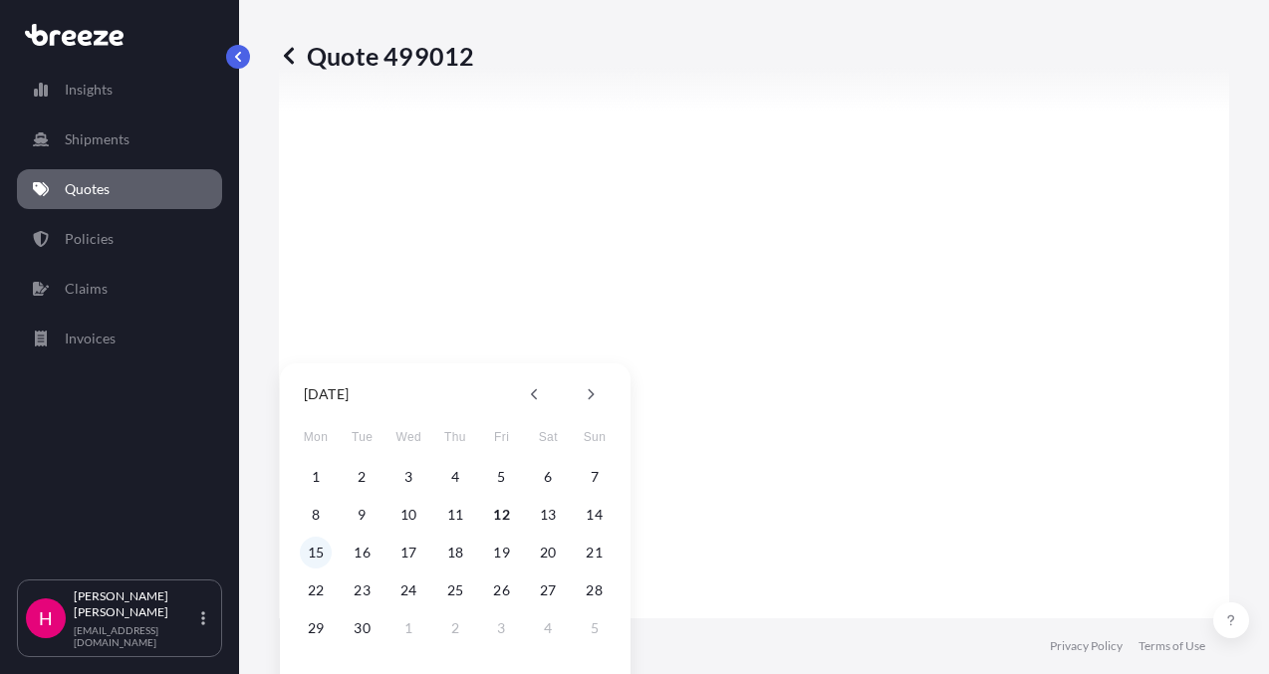
click at [316, 551] on button "15" at bounding box center [316, 553] width 32 height 32
type input "[DATE]"
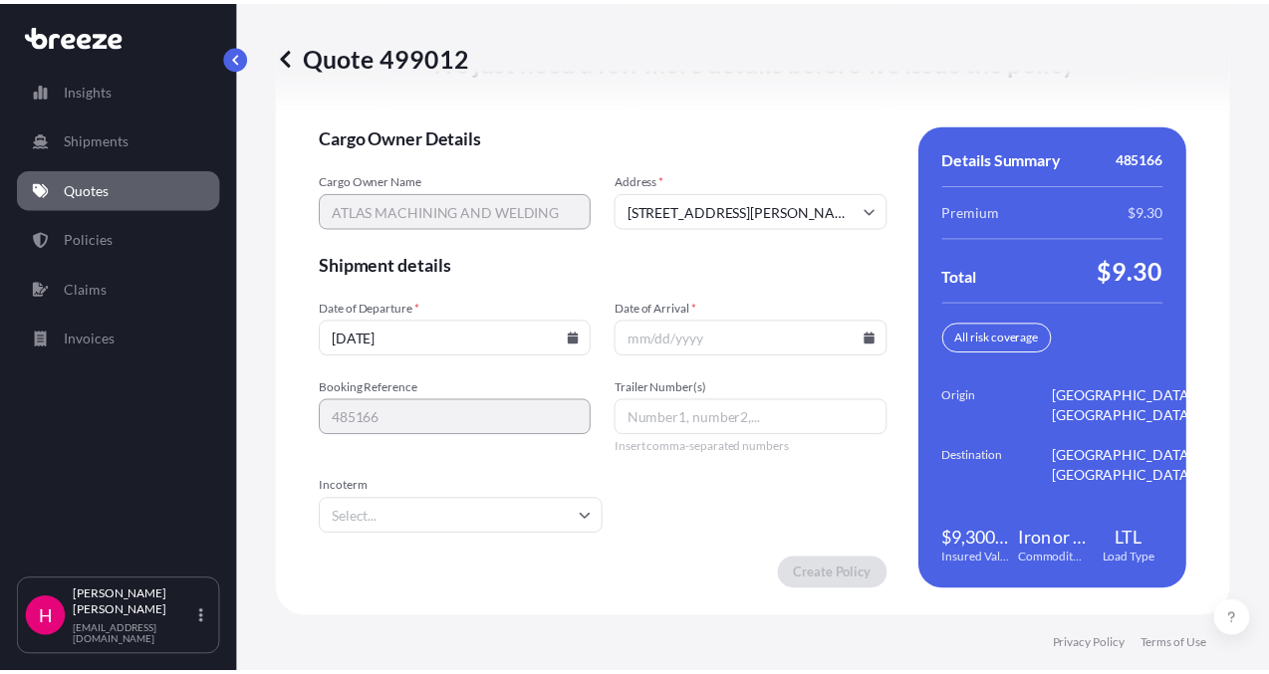
scroll to position [3073, 0]
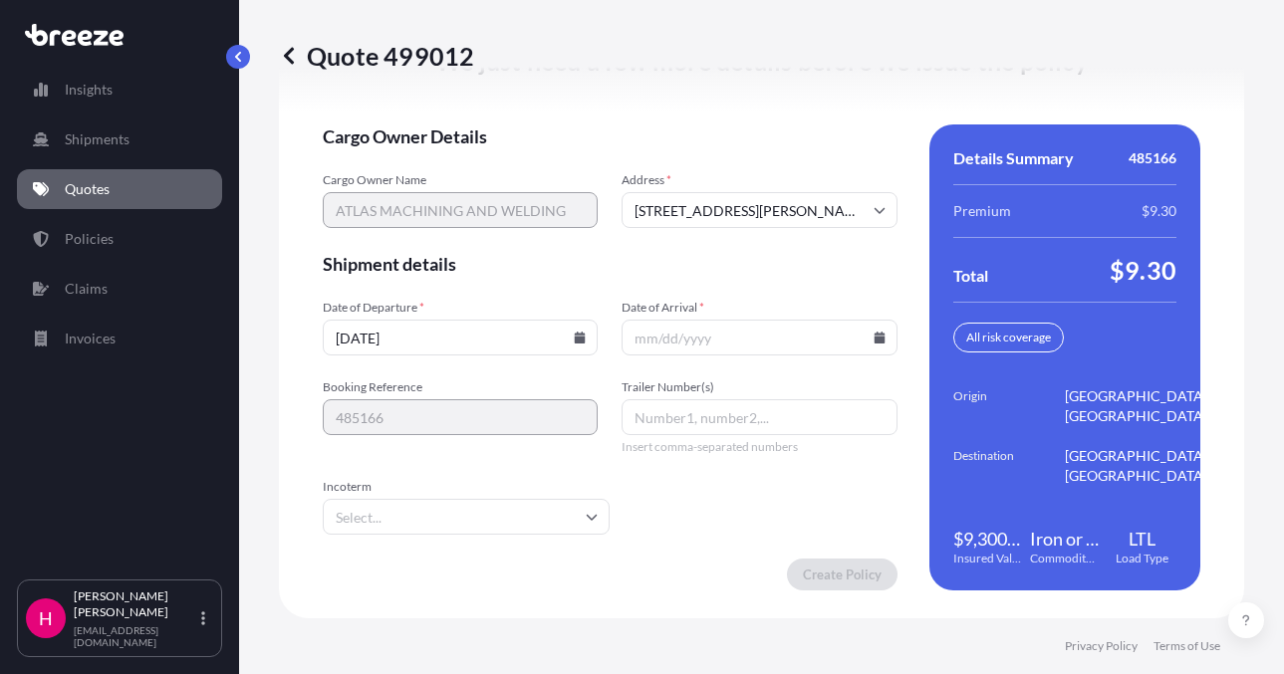
click at [874, 339] on icon at bounding box center [879, 338] width 11 height 12
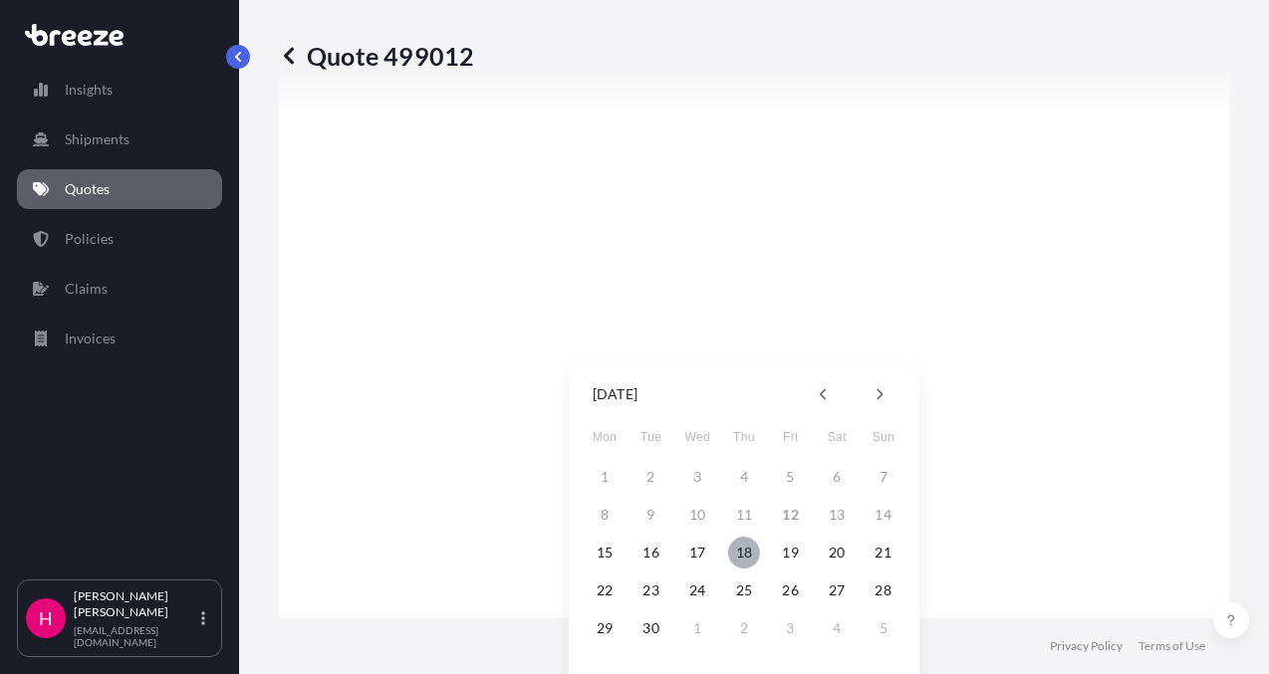
click at [739, 556] on button "18" at bounding box center [744, 553] width 32 height 32
type input "[DATE]"
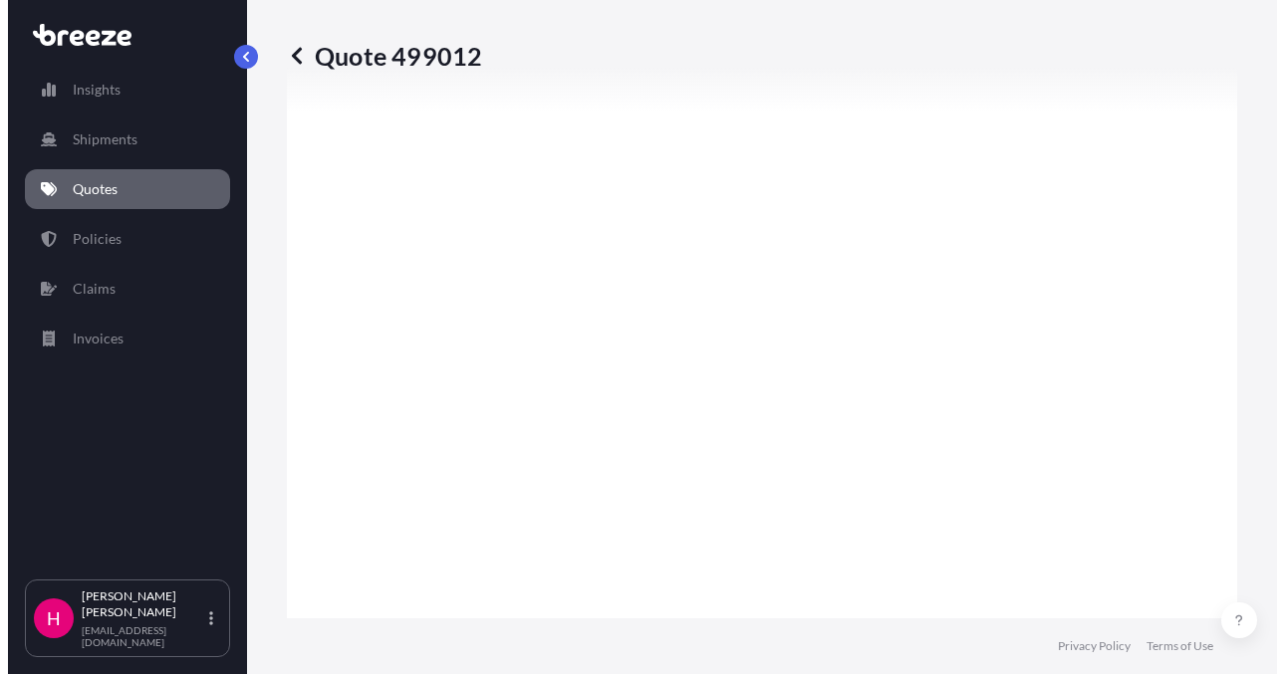
scroll to position [3073, 0]
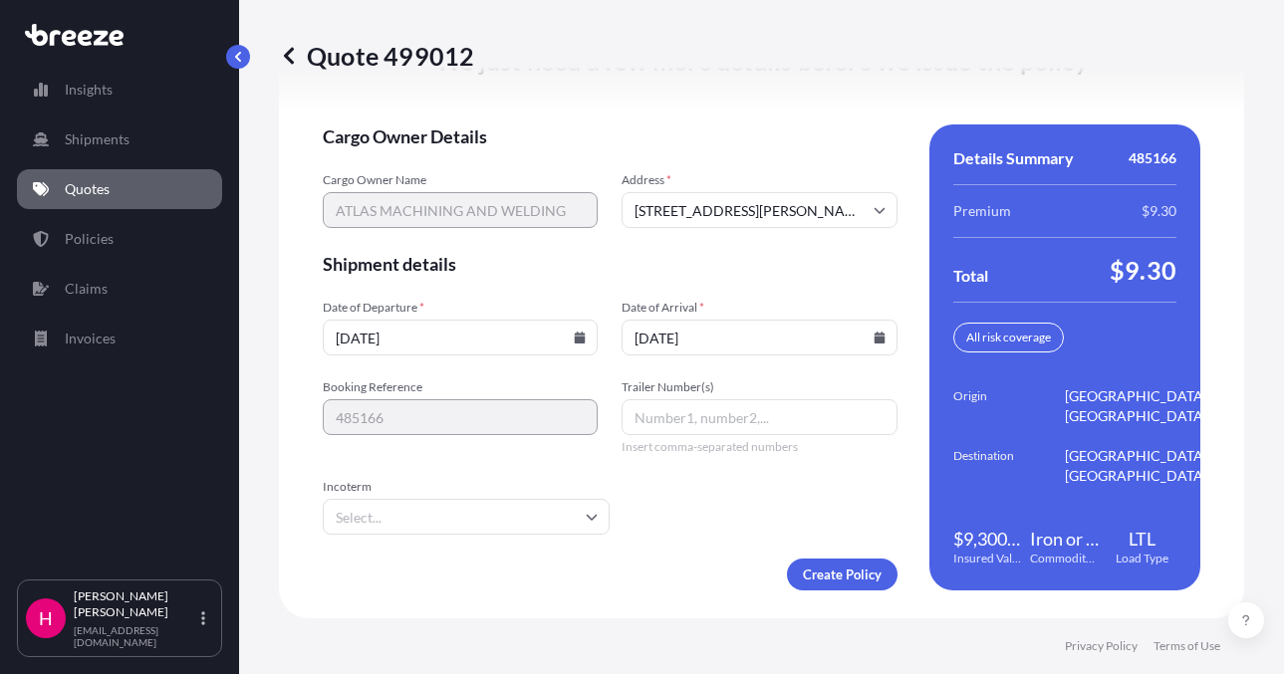
click at [796, 86] on div "Quote 499012" at bounding box center [761, 56] width 965 height 112
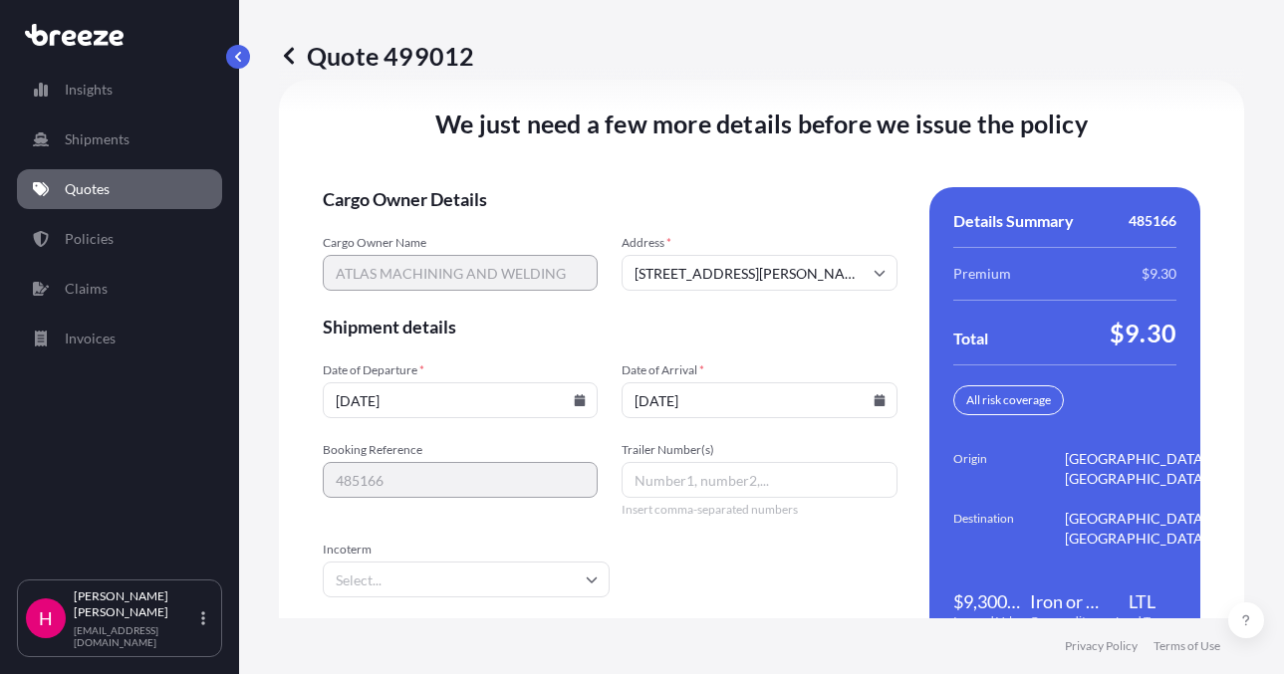
scroll to position [2974, 0]
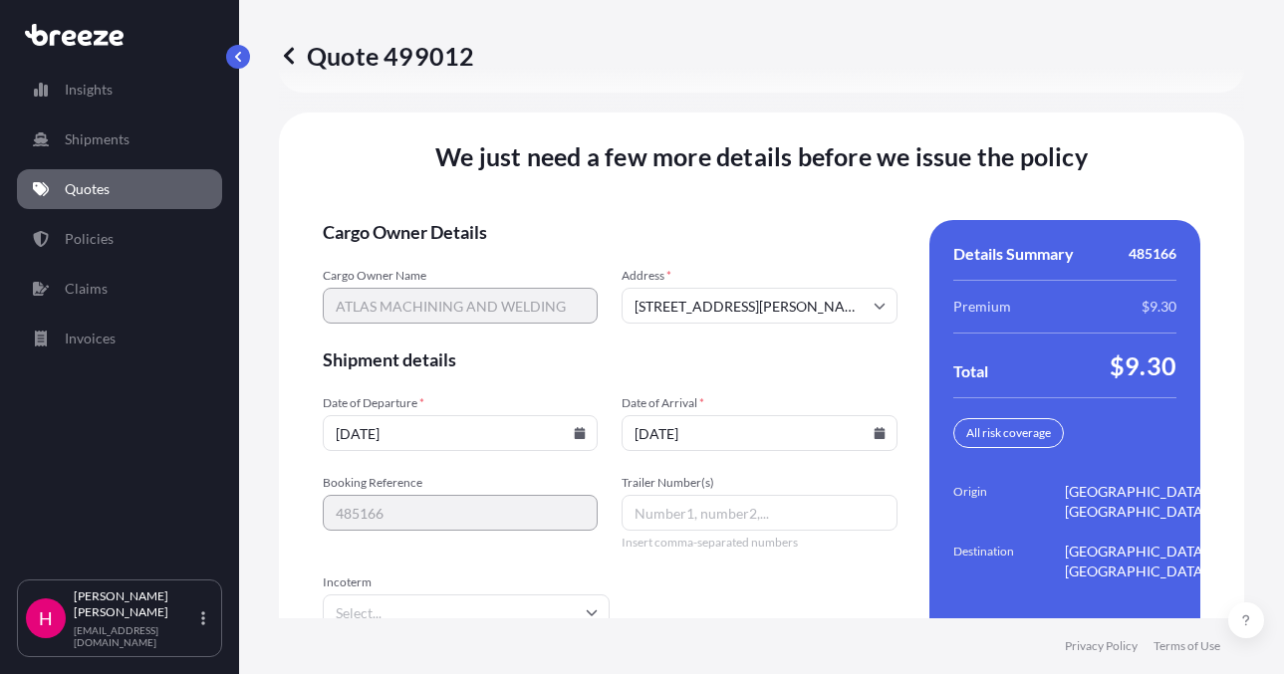
click at [1254, 393] on div "Quote 499012 Route Details Place of loading Road Road Rail Origin * [STREET_ADD…" at bounding box center [761, 309] width 1045 height 619
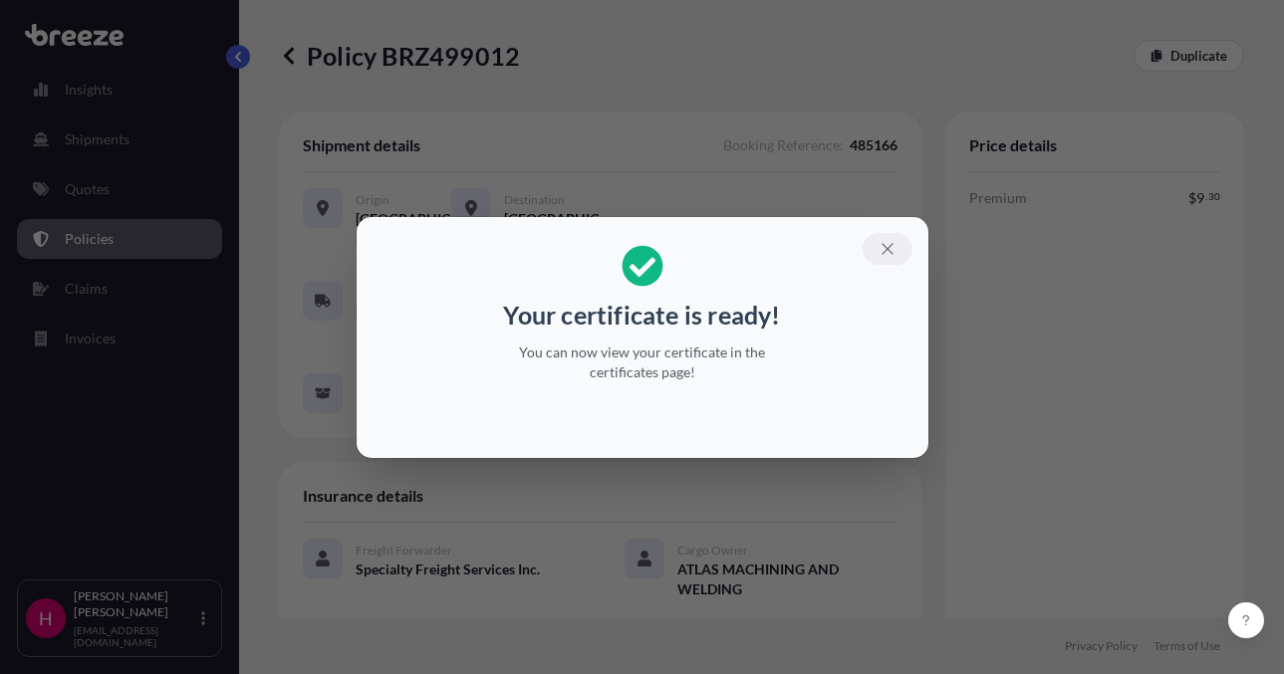
click at [888, 242] on icon "button" at bounding box center [888, 249] width 18 height 18
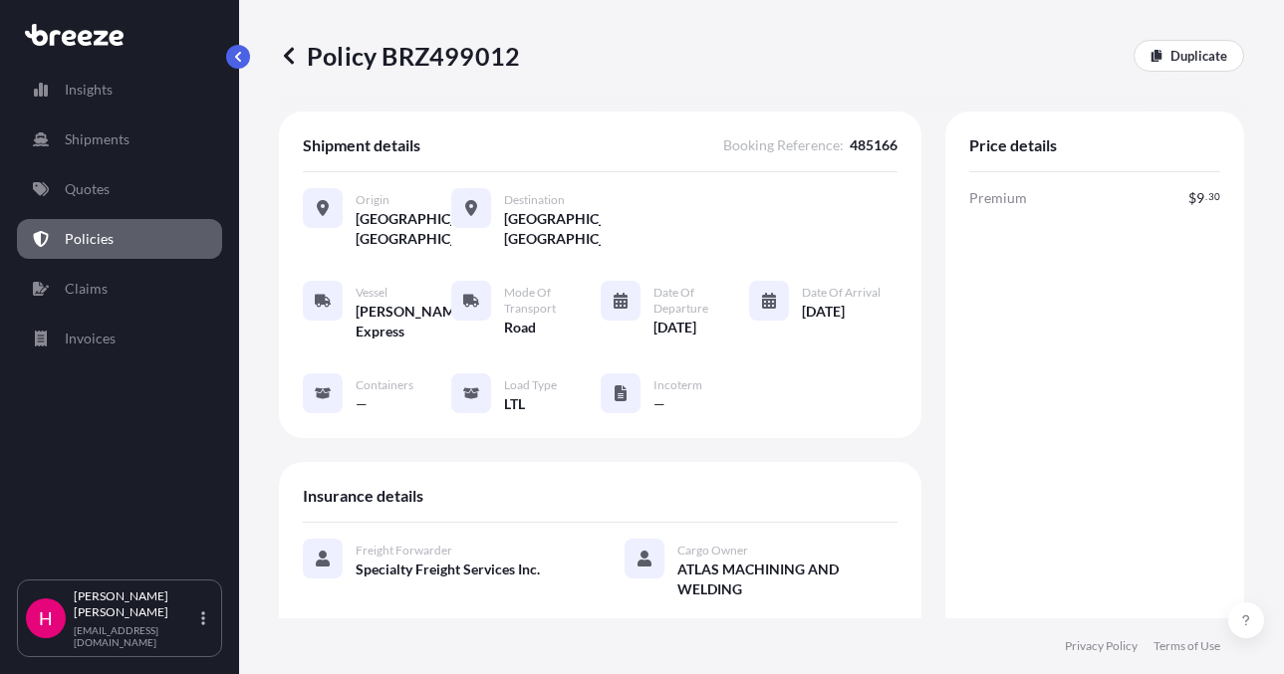
click at [497, 54] on p "Policy BRZ499012" at bounding box center [399, 56] width 241 height 32
click at [495, 55] on p "Policy BRZ499012" at bounding box center [399, 56] width 241 height 32
copy p "BRZ499012"
click at [495, 55] on p "Policy BRZ499012" at bounding box center [399, 56] width 241 height 32
